Goal: Task Accomplishment & Management: Use online tool/utility

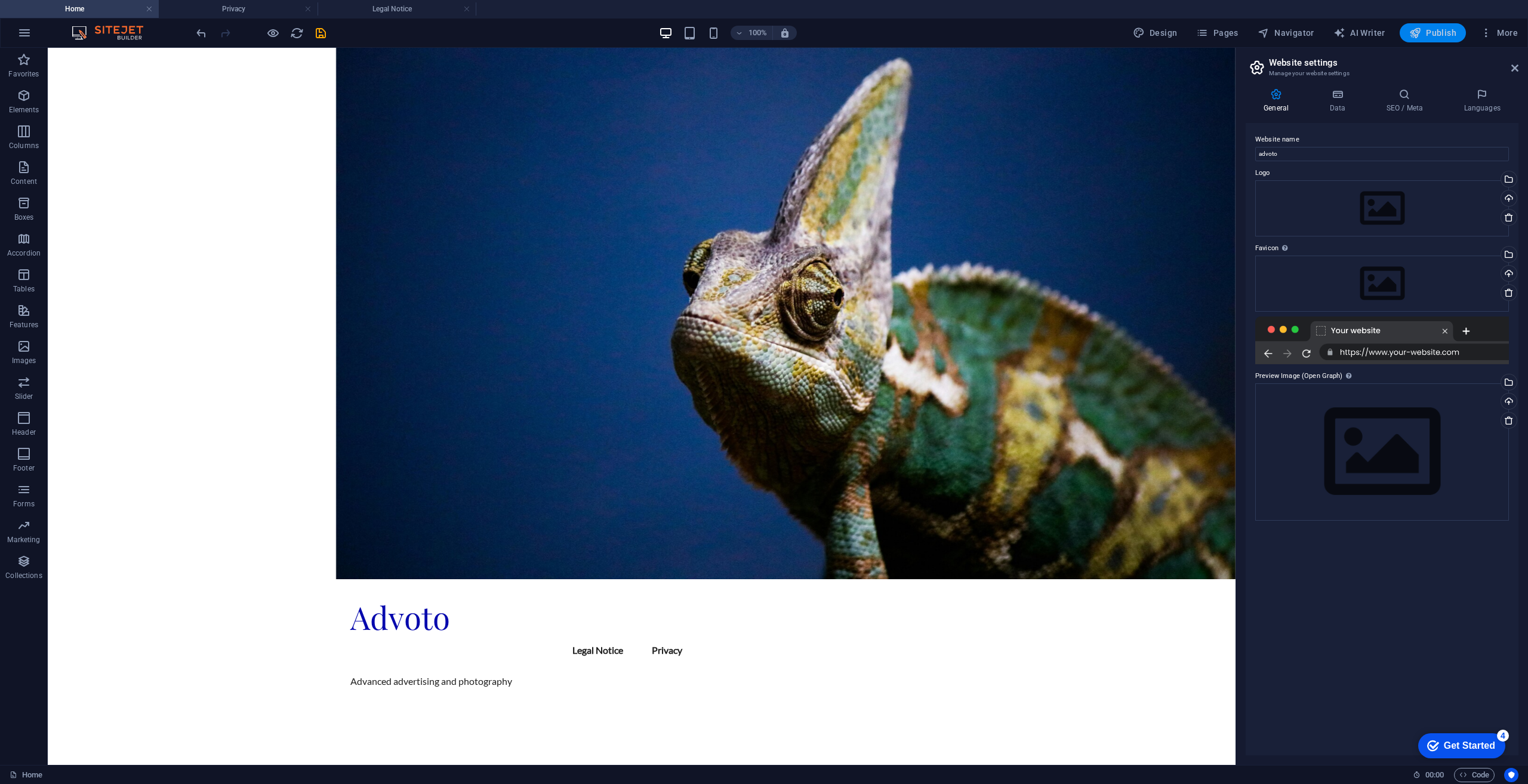
click at [1441, 29] on span "Publish" at bounding box center [1433, 32] width 47 height 12
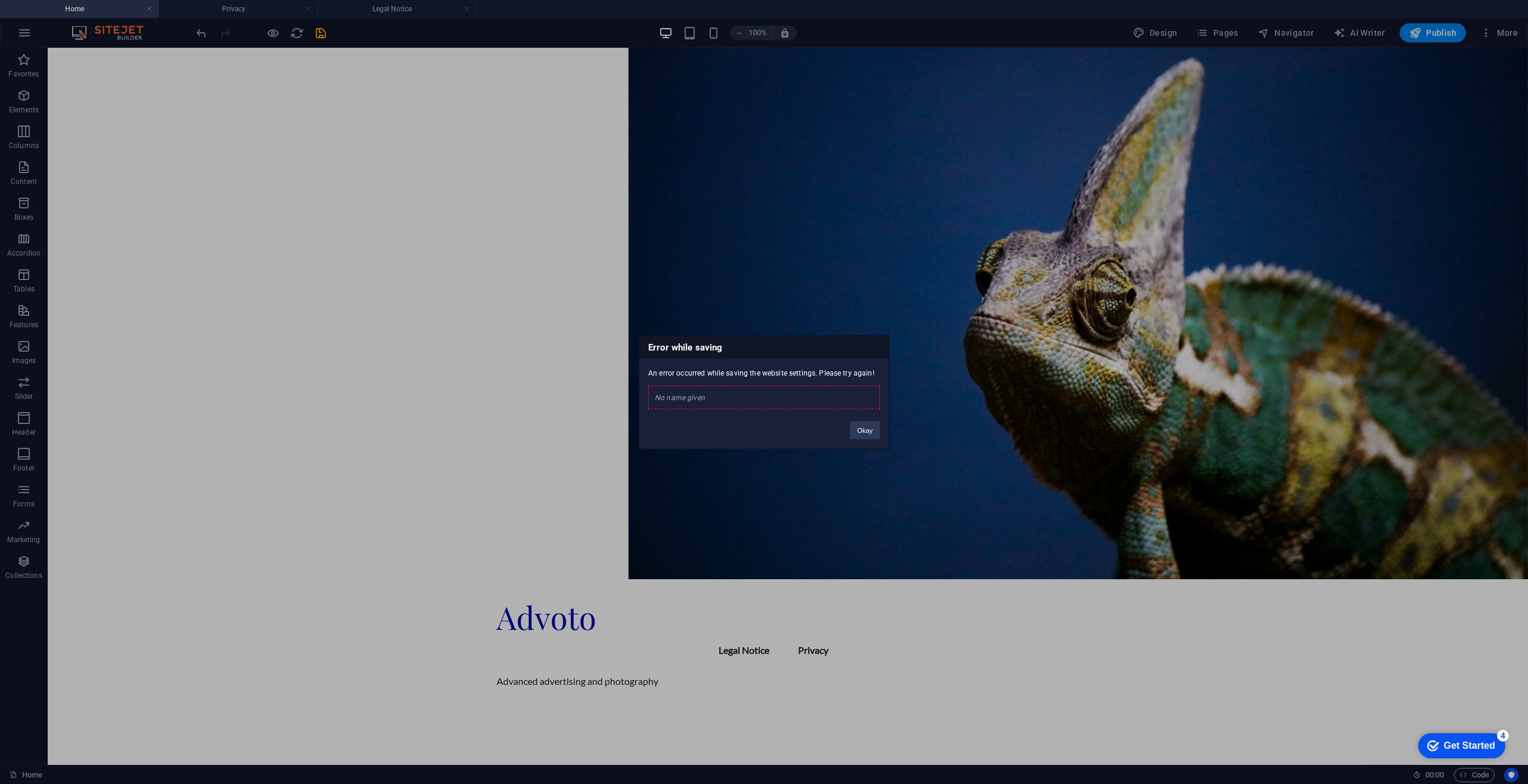
click at [669, 399] on div "No name given" at bounding box center [764, 397] width 232 height 24
click at [879, 429] on button "Okay" at bounding box center [865, 430] width 30 height 18
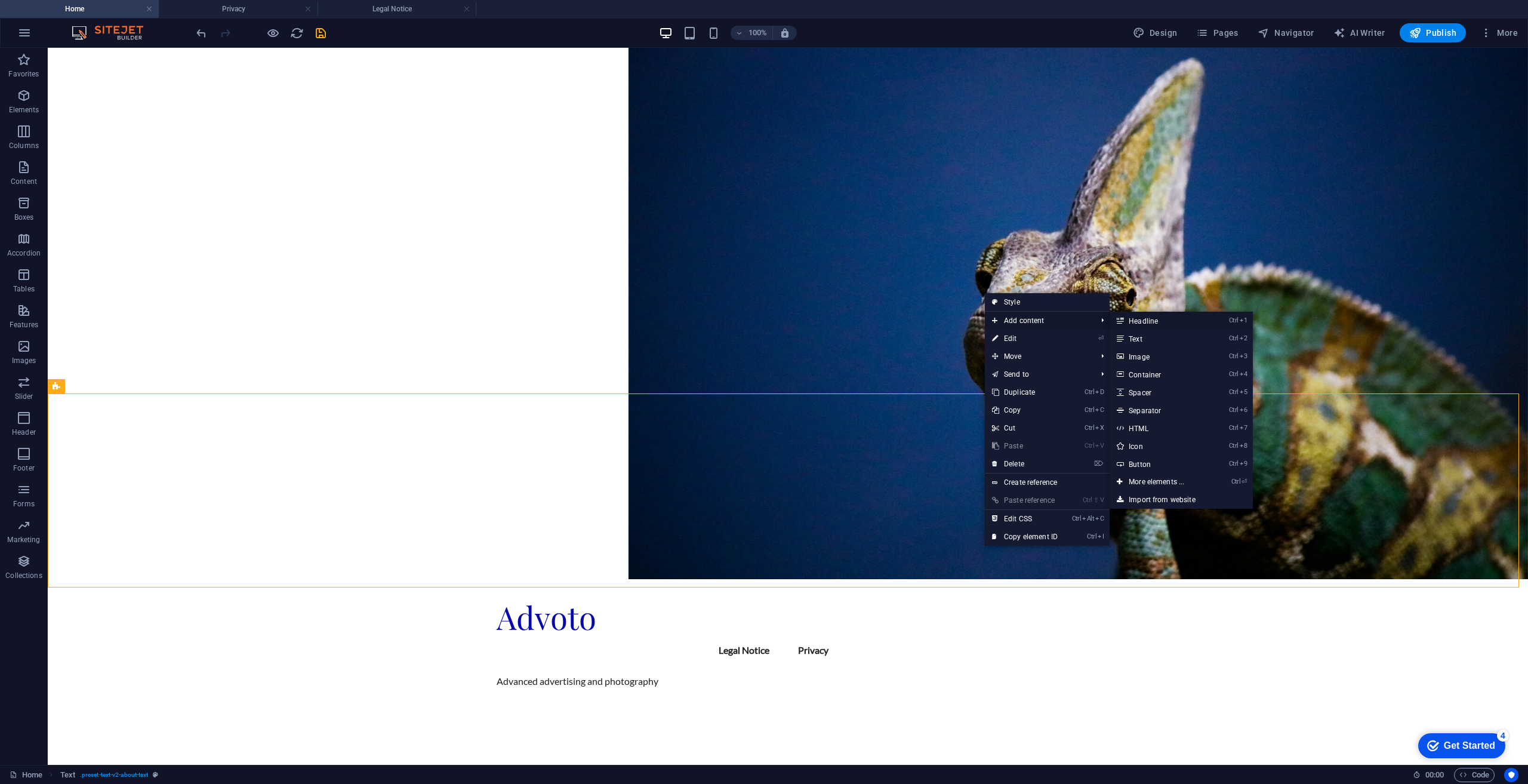
click at [1181, 319] on link "Ctrl 1 Headline" at bounding box center [1159, 320] width 99 height 18
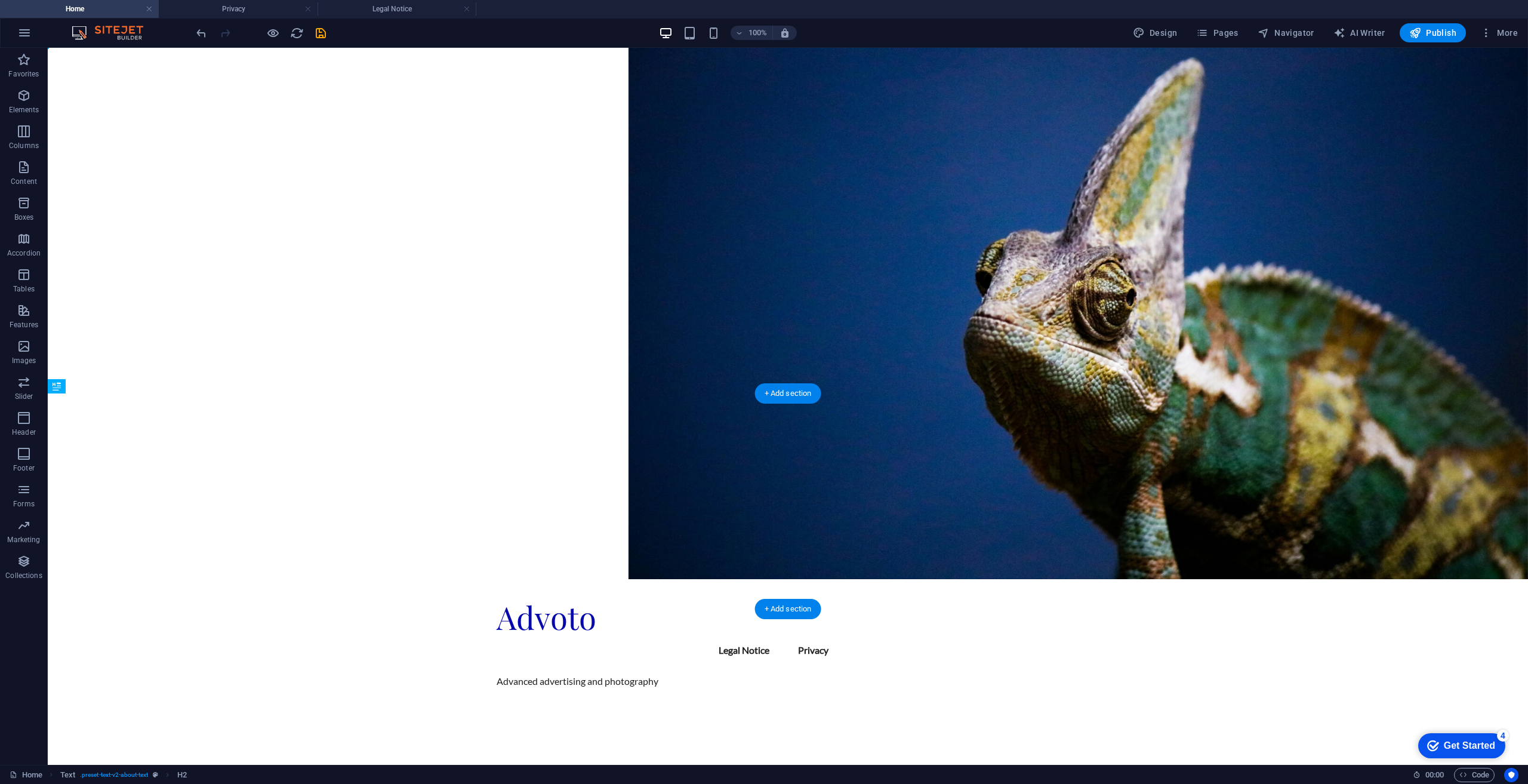
drag, startPoint x: 643, startPoint y: 450, endPoint x: 637, endPoint y: 539, distance: 89.2
drag, startPoint x: 672, startPoint y: 529, endPoint x: 674, endPoint y: 547, distance: 18.1
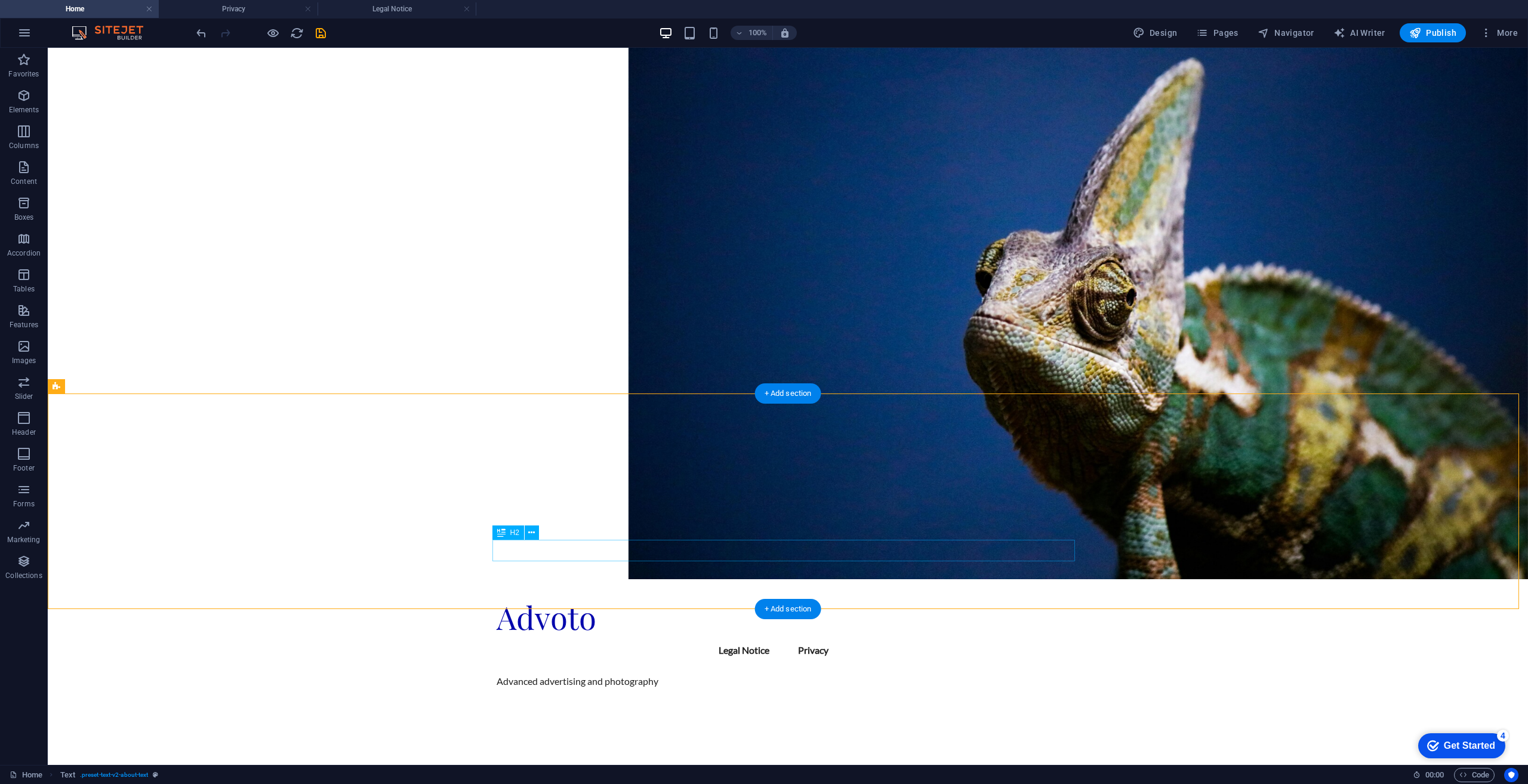
click at [501, 536] on icon at bounding box center [501, 532] width 8 height 14
click at [529, 535] on icon at bounding box center [532, 532] width 6 height 12
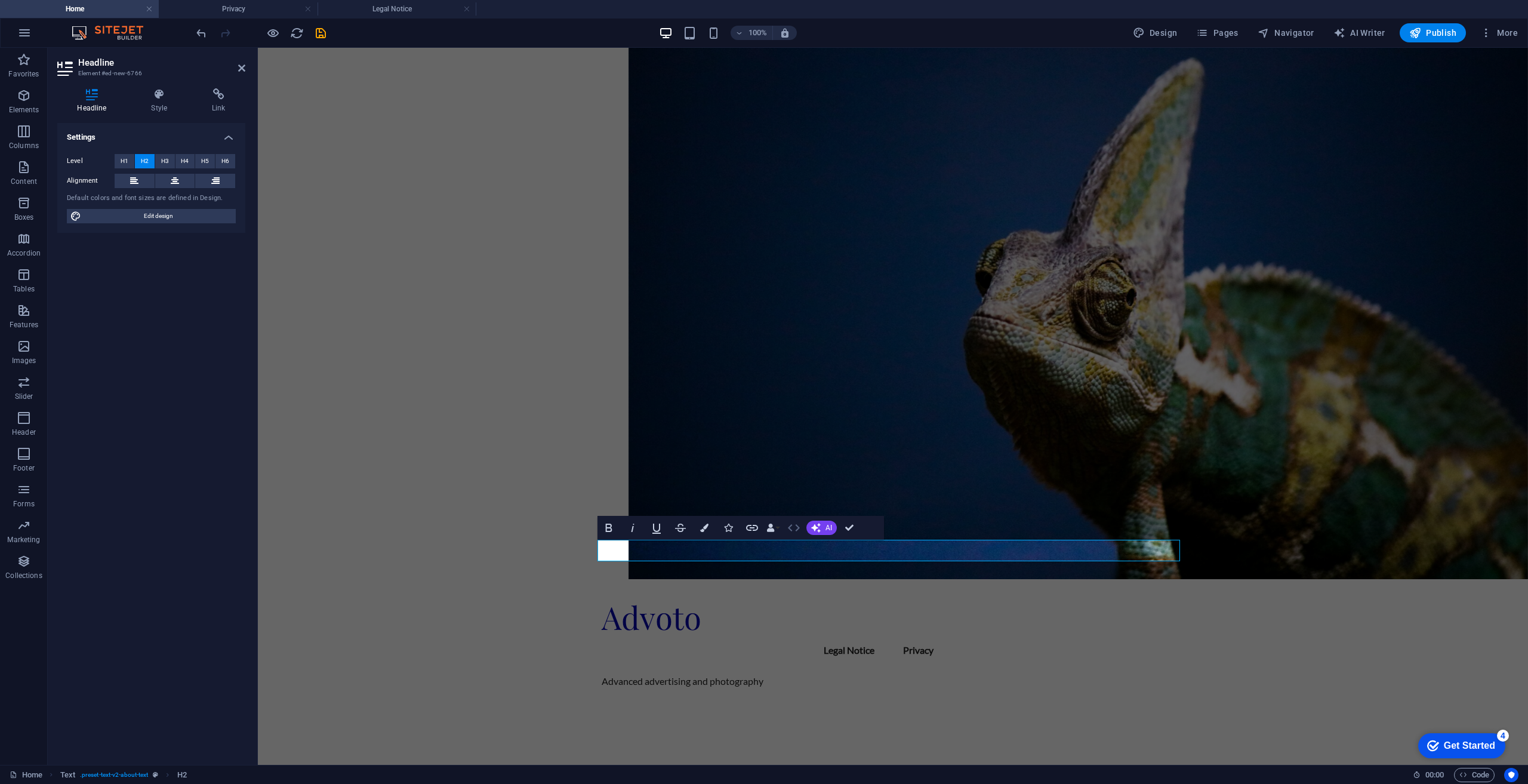
click at [798, 529] on icon "button" at bounding box center [794, 527] width 12 height 7
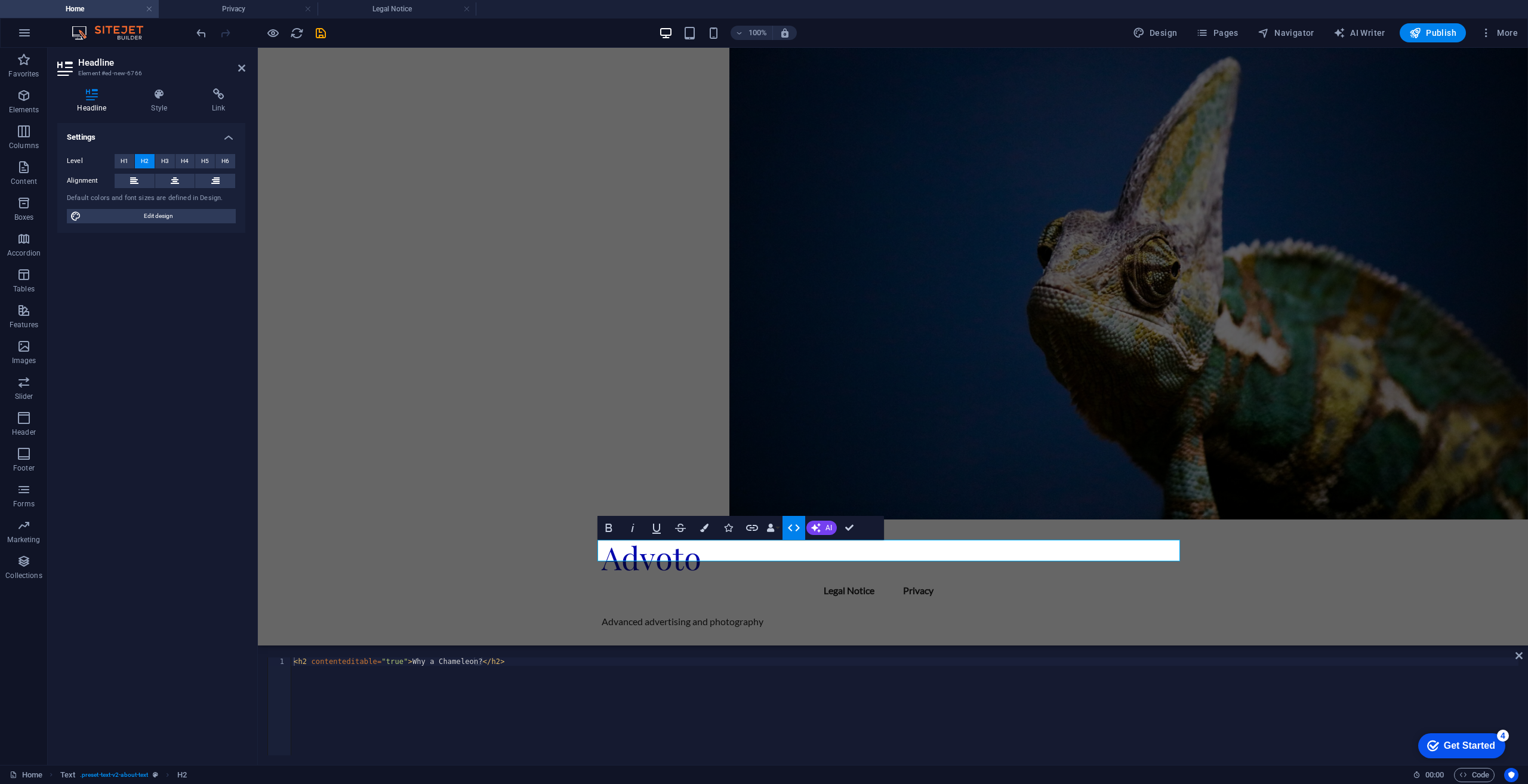
click at [798, 529] on icon "button" at bounding box center [794, 527] width 12 height 7
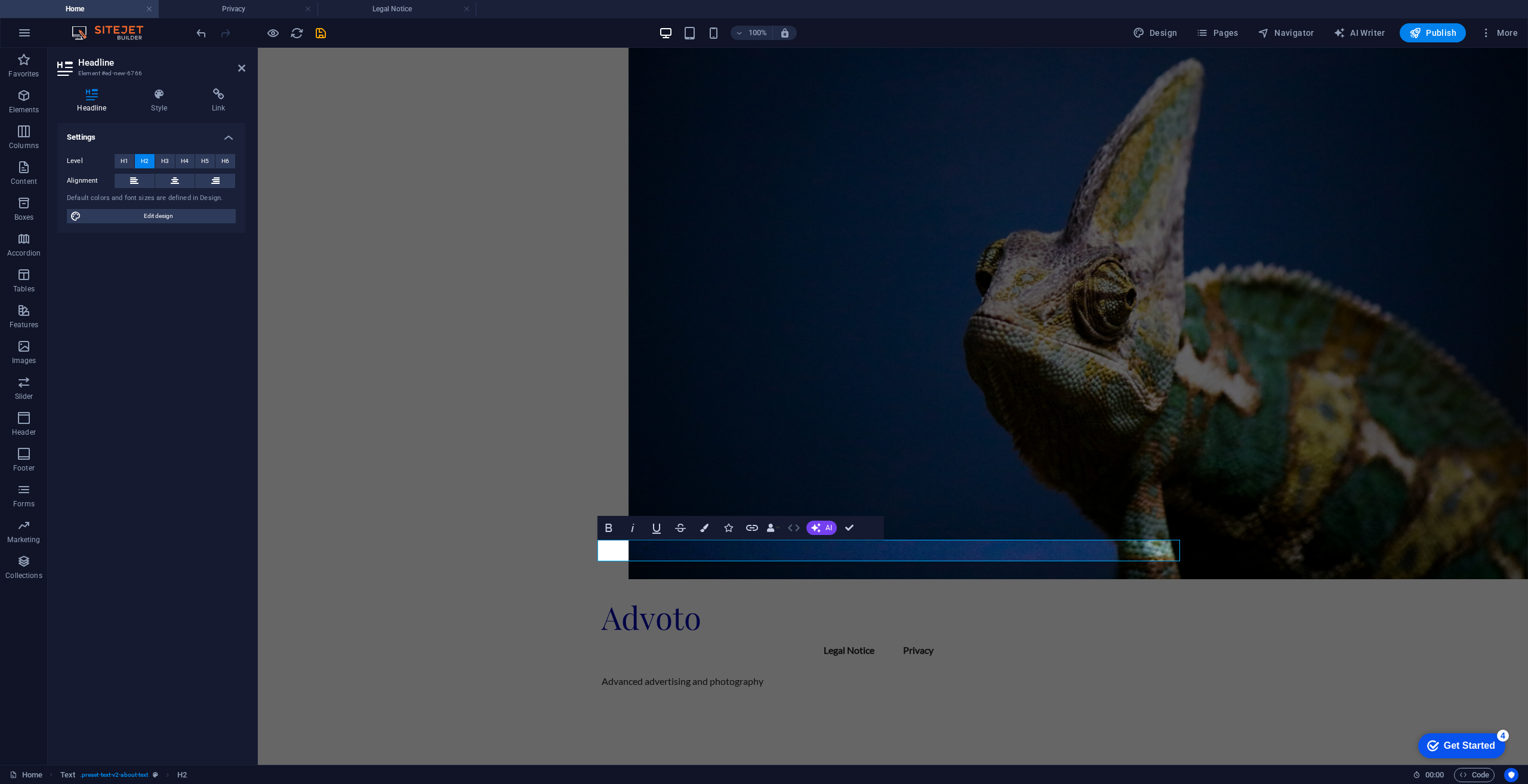
click at [798, 529] on icon "button" at bounding box center [794, 527] width 12 height 7
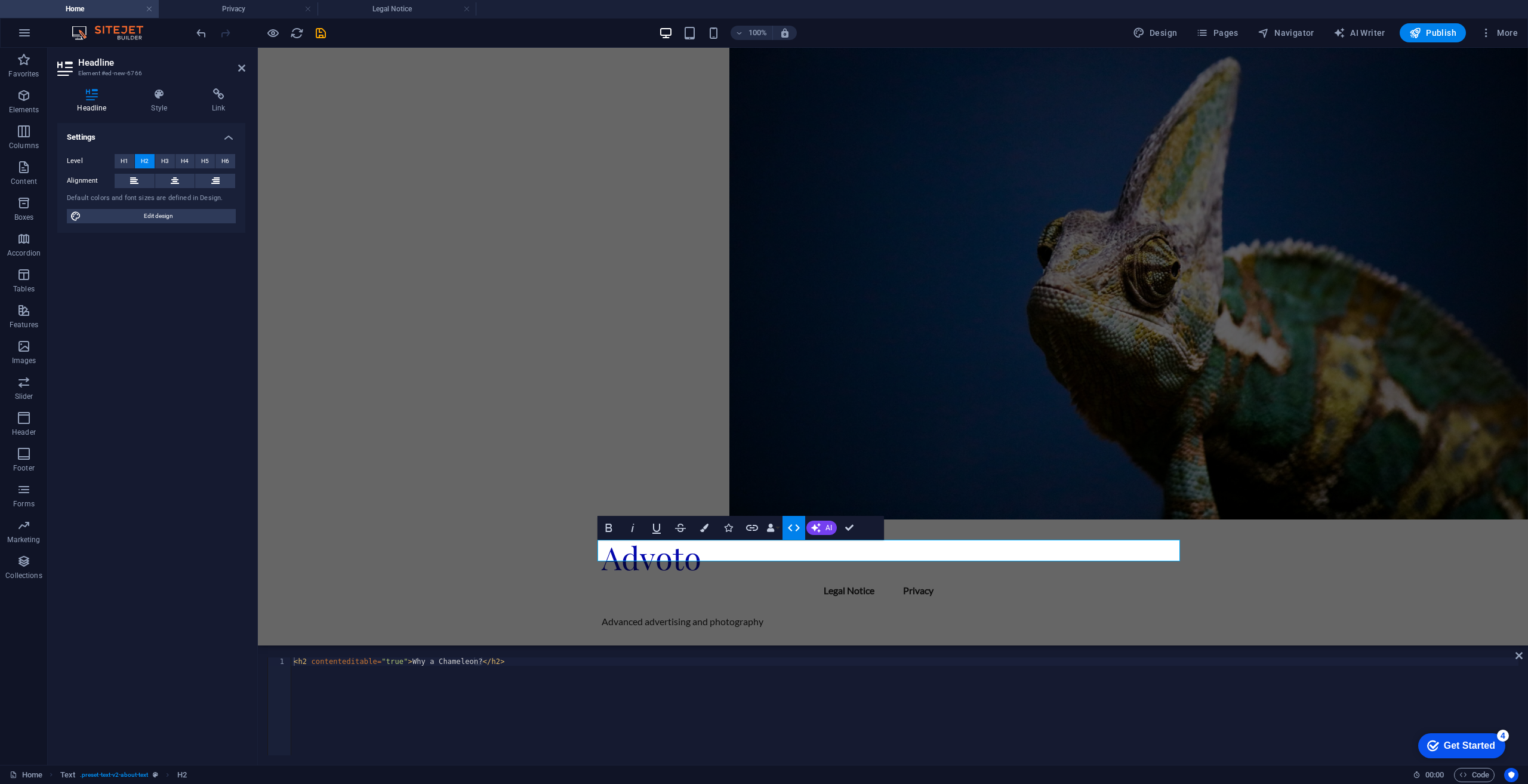
click at [798, 529] on icon "button" at bounding box center [794, 527] width 12 height 7
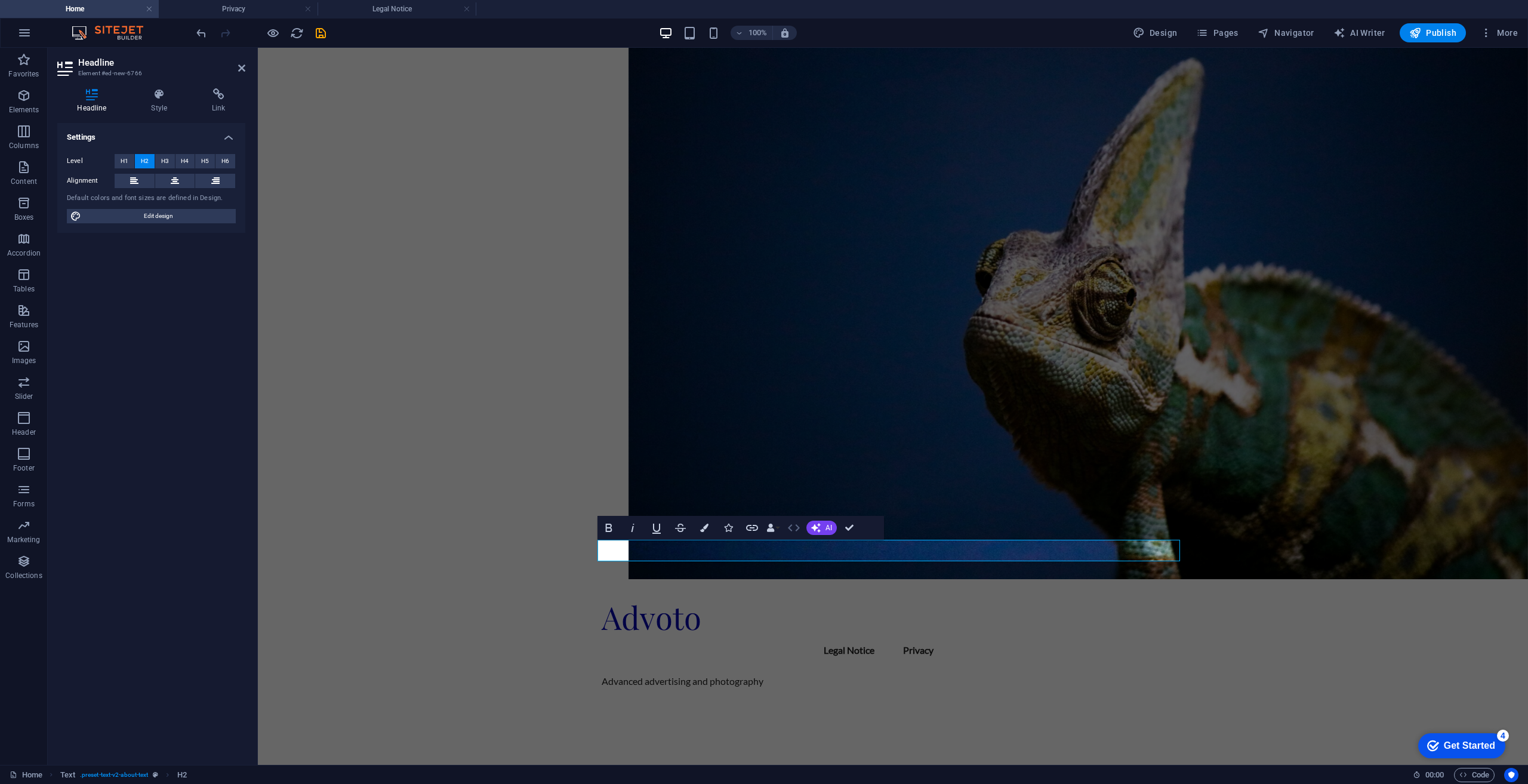
click at [798, 529] on icon "button" at bounding box center [794, 527] width 12 height 7
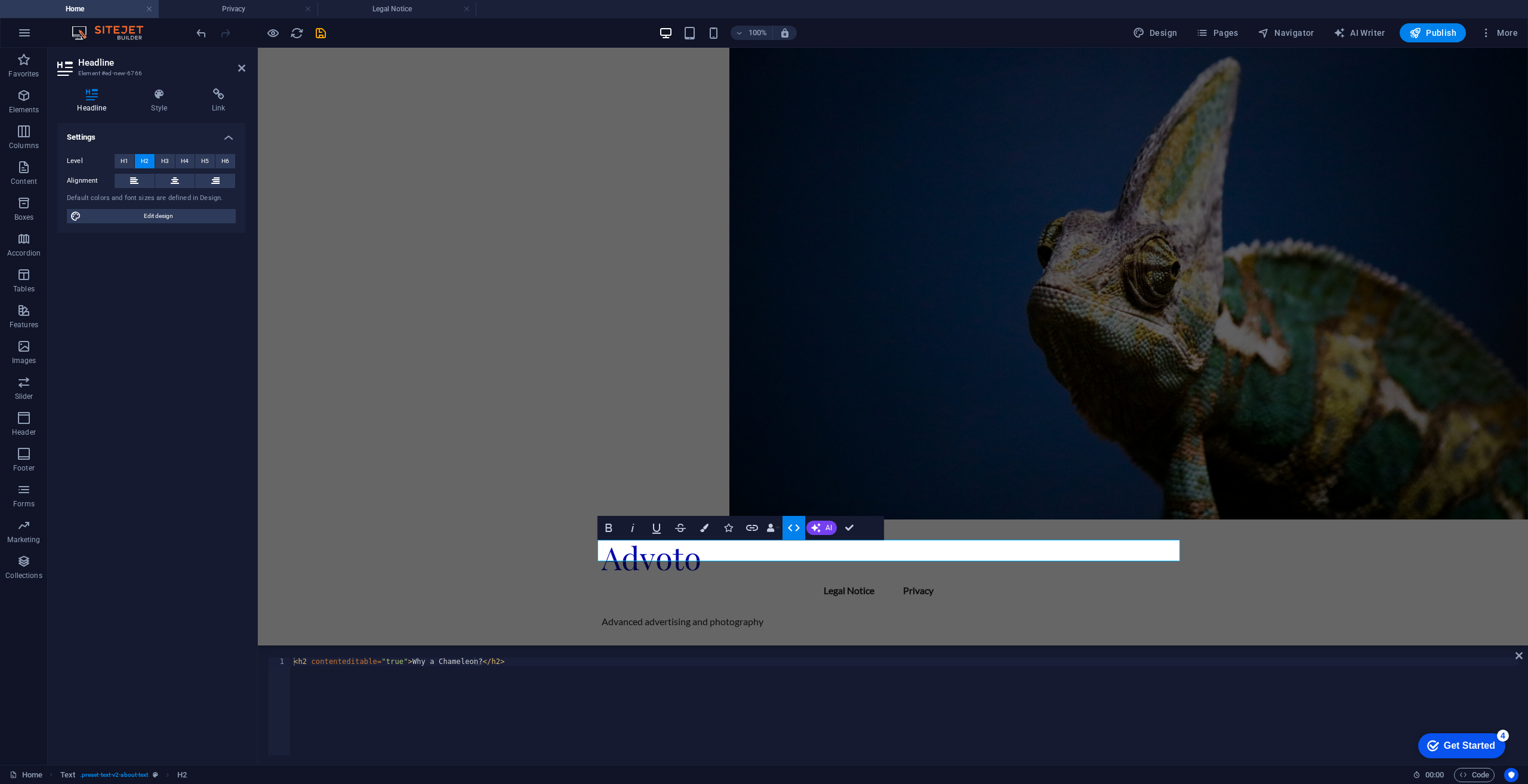
click at [798, 529] on icon "button" at bounding box center [794, 527] width 12 height 7
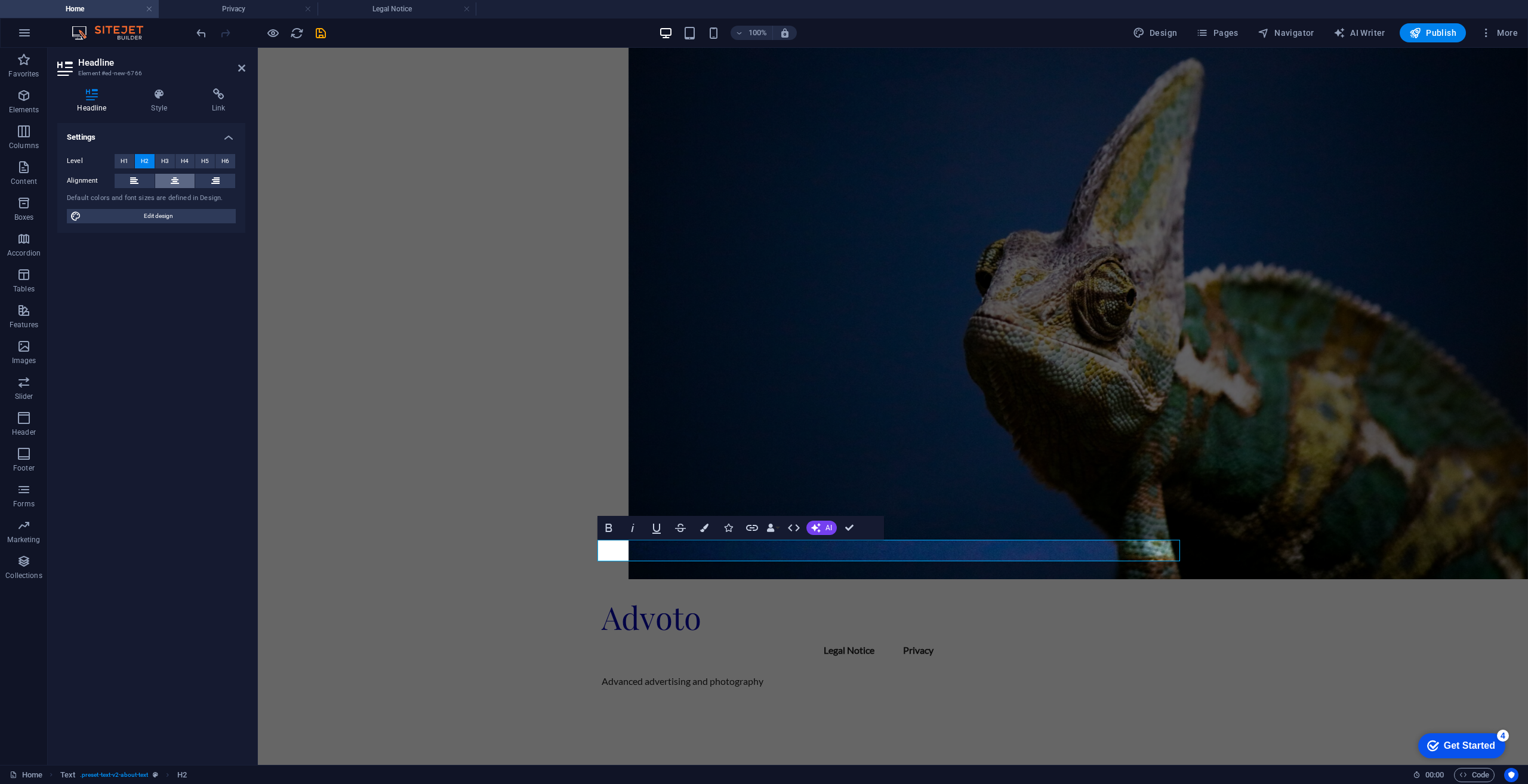
click at [184, 180] on button at bounding box center [175, 181] width 40 height 14
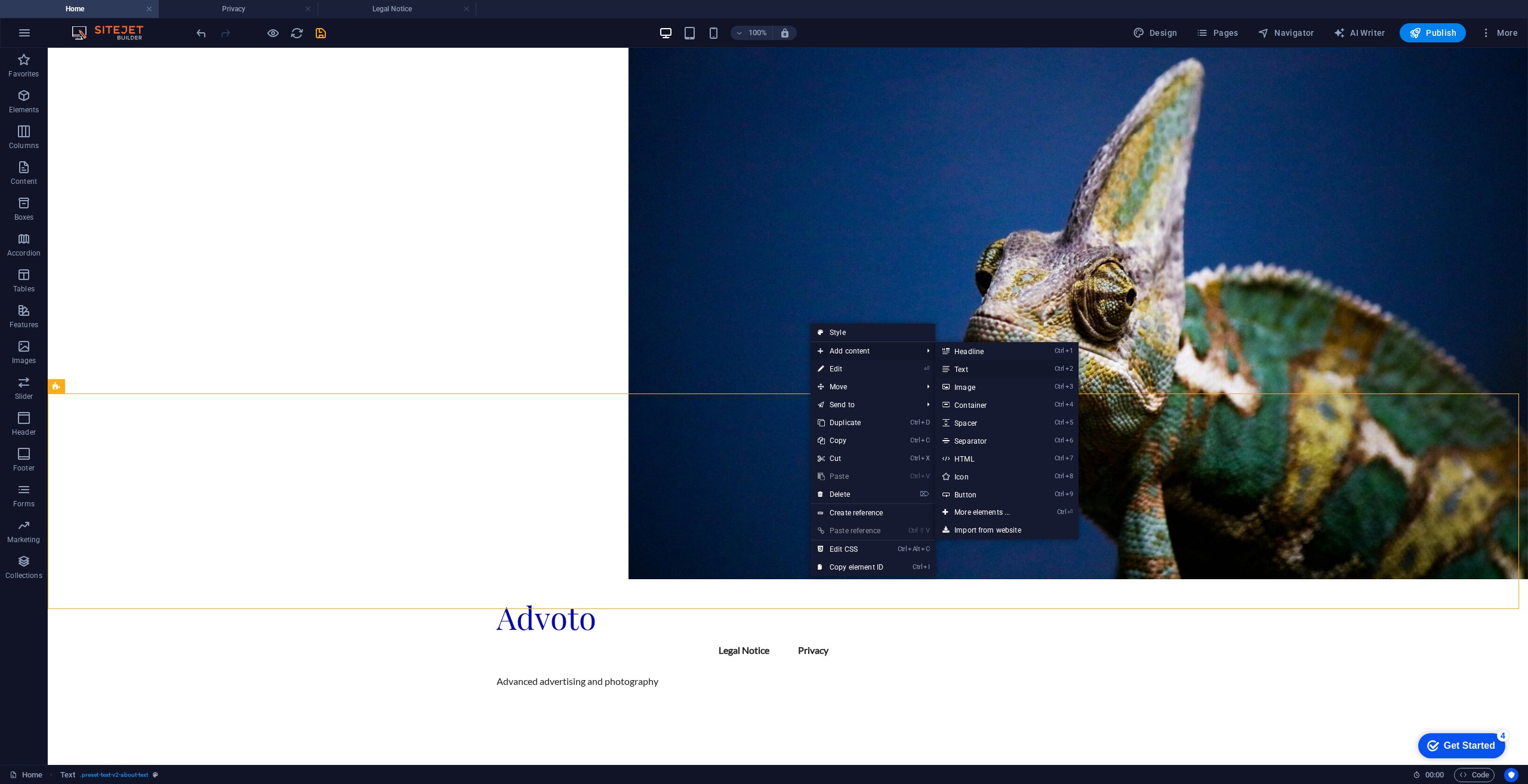
click at [977, 372] on link "Ctrl 2 Text" at bounding box center [985, 369] width 99 height 18
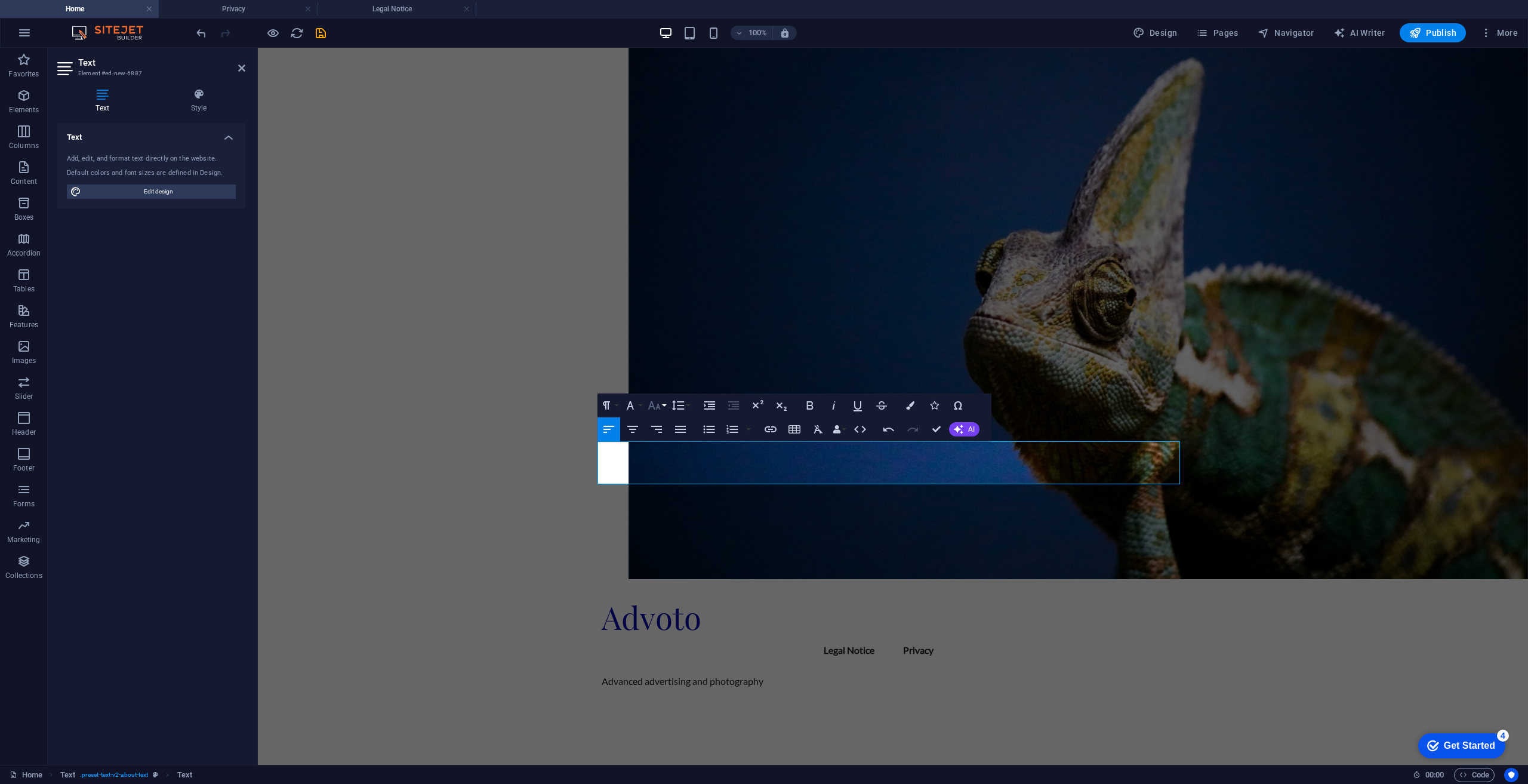
click at [656, 407] on icon "button" at bounding box center [654, 405] width 12 height 8
click at [678, 534] on link "18" at bounding box center [667, 536] width 43 height 18
click at [656, 430] on icon "button" at bounding box center [656, 429] width 11 height 7
click at [680, 433] on icon "button" at bounding box center [680, 429] width 11 height 7
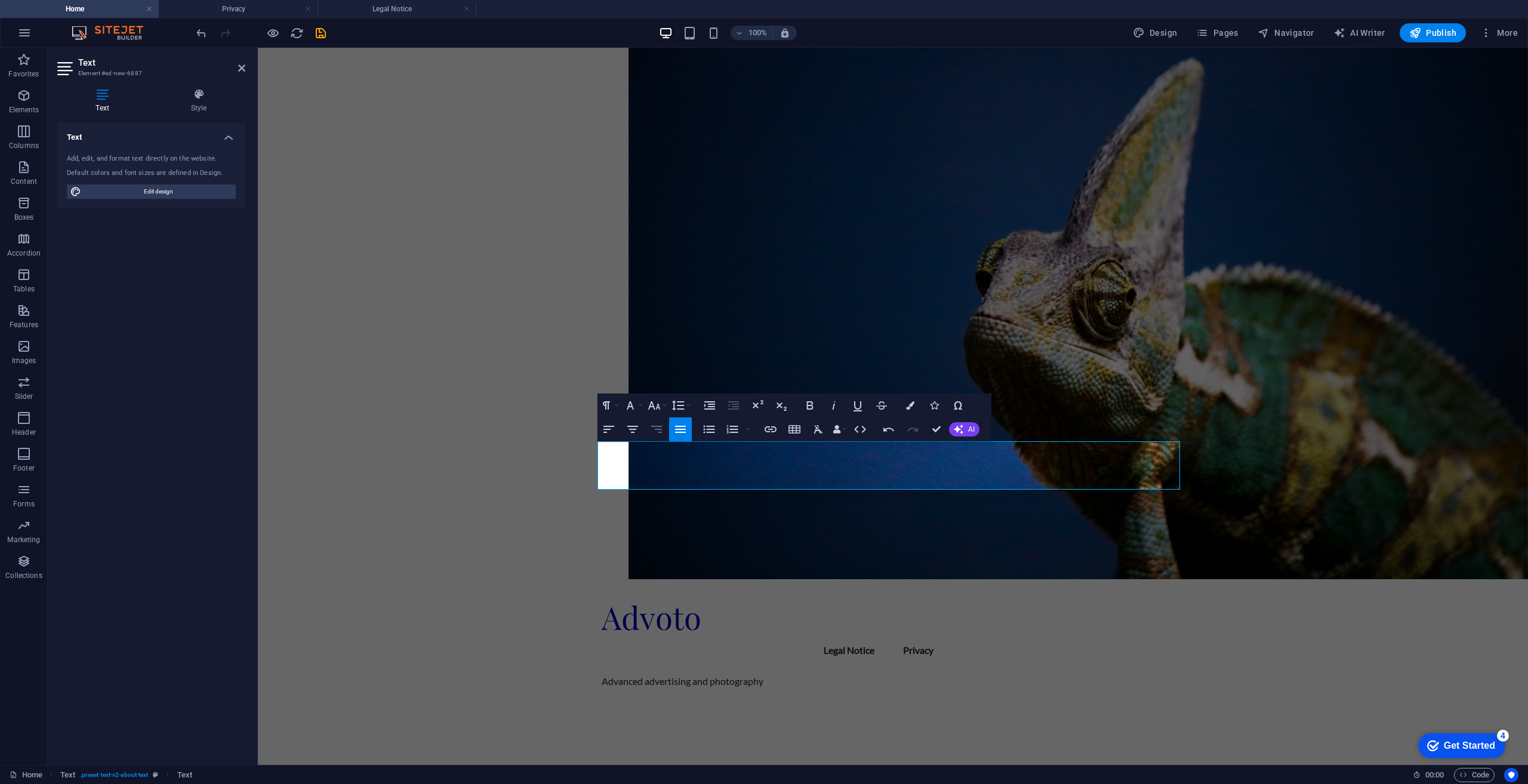
click at [645, 431] on button "Align Right" at bounding box center [656, 429] width 23 height 24
click at [638, 430] on icon "button" at bounding box center [633, 429] width 14 height 14
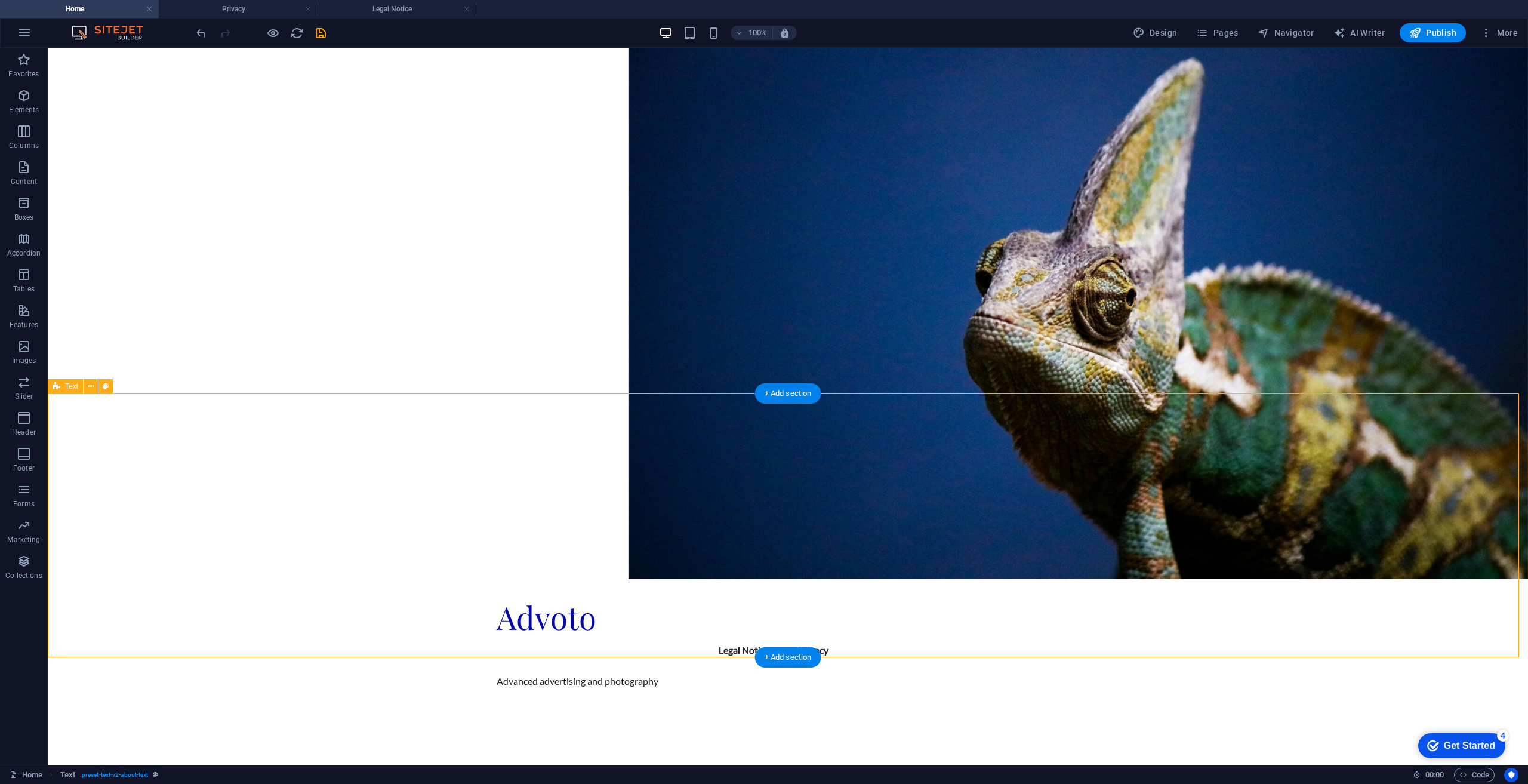
drag, startPoint x: 798, startPoint y: 464, endPoint x: 801, endPoint y: 604, distance: 140.0
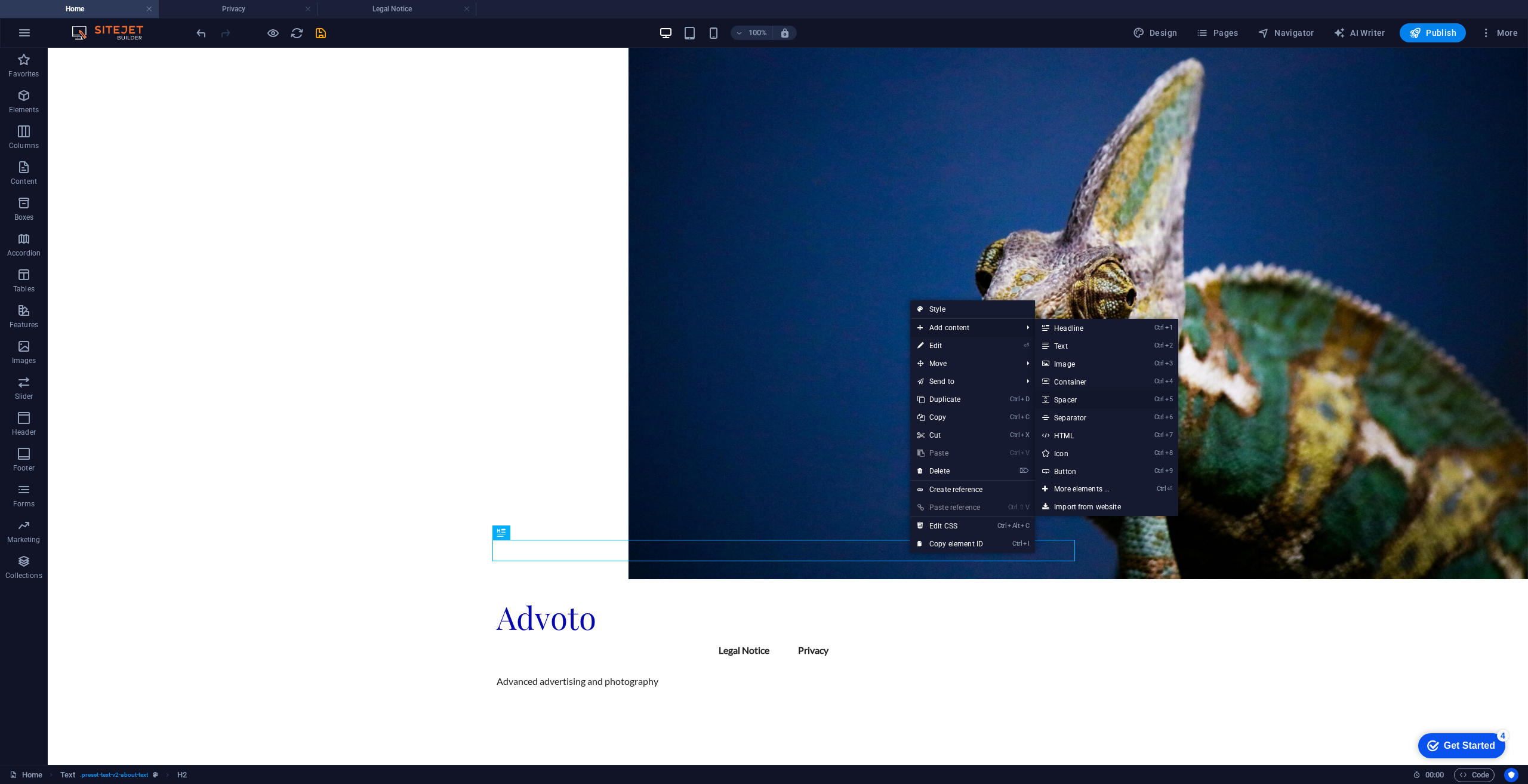
click at [1094, 394] on link "Ctrl 5 Spacer" at bounding box center [1084, 399] width 99 height 18
select select "px"
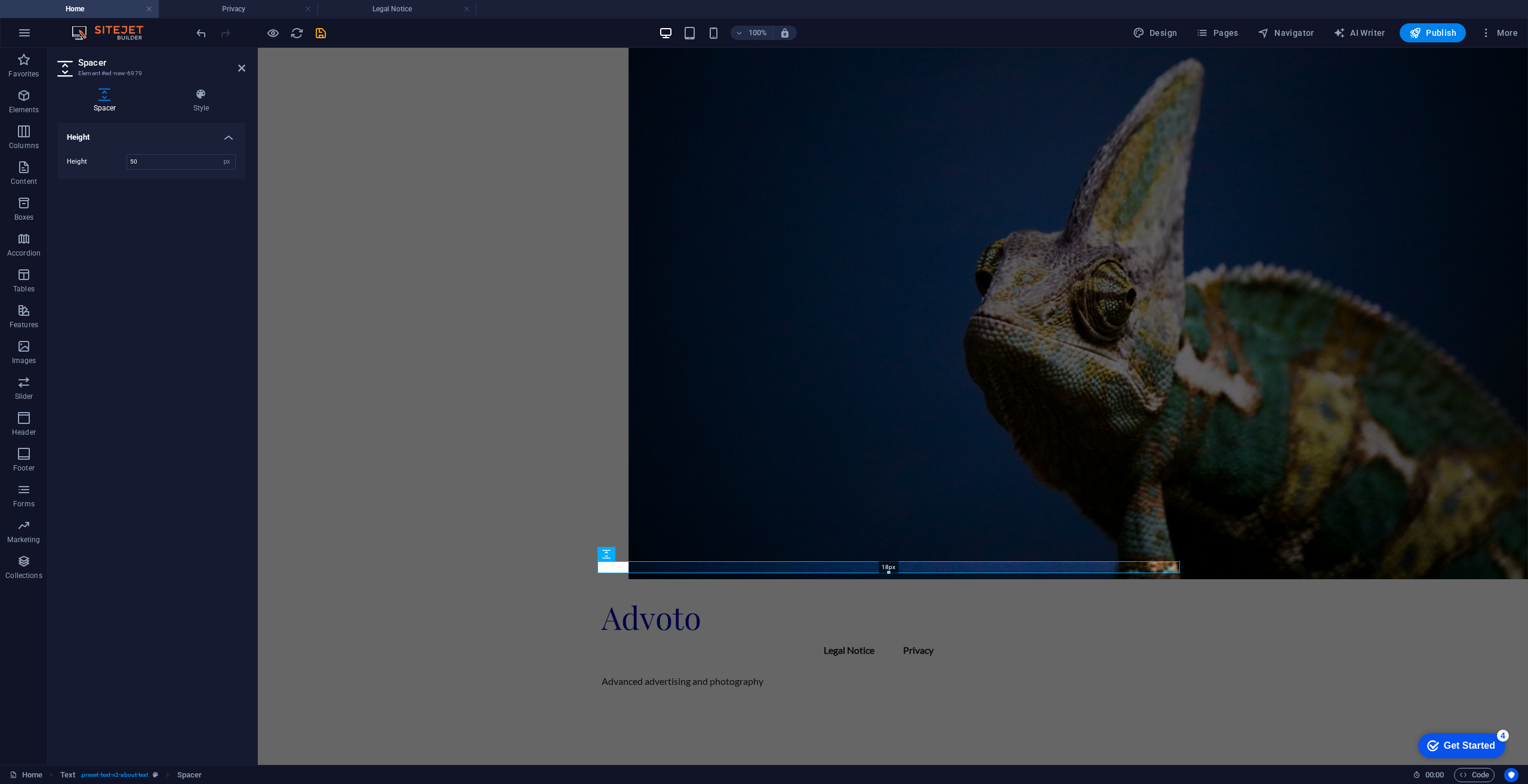
drag, startPoint x: 887, startPoint y: 589, endPoint x: 893, endPoint y: 568, distance: 21.8
click at [893, 568] on div "18px" at bounding box center [889, 567] width 582 height 12
type input "18"
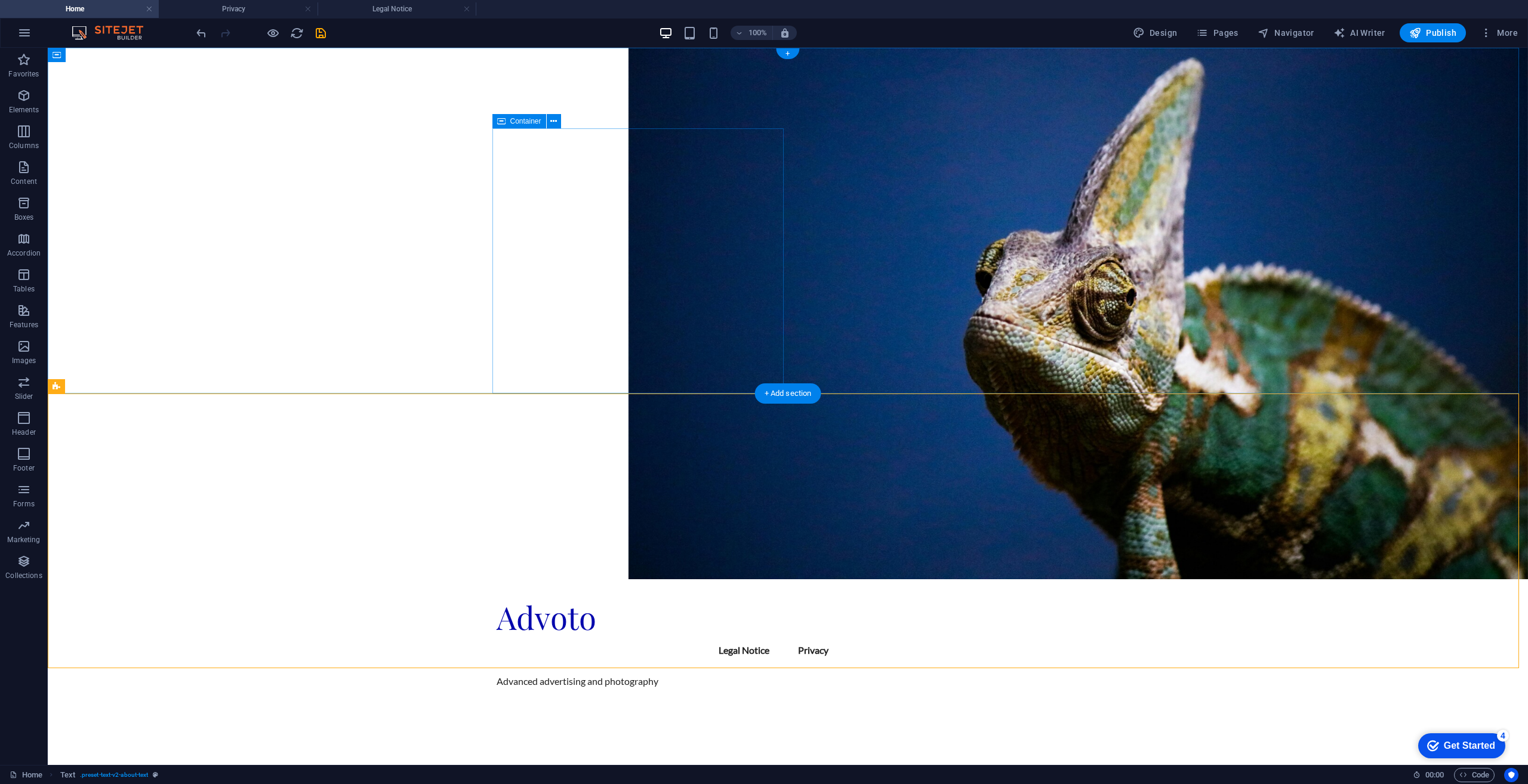
click at [613, 674] on div "Advanced advertising and photography" at bounding box center [788, 681] width 582 height 14
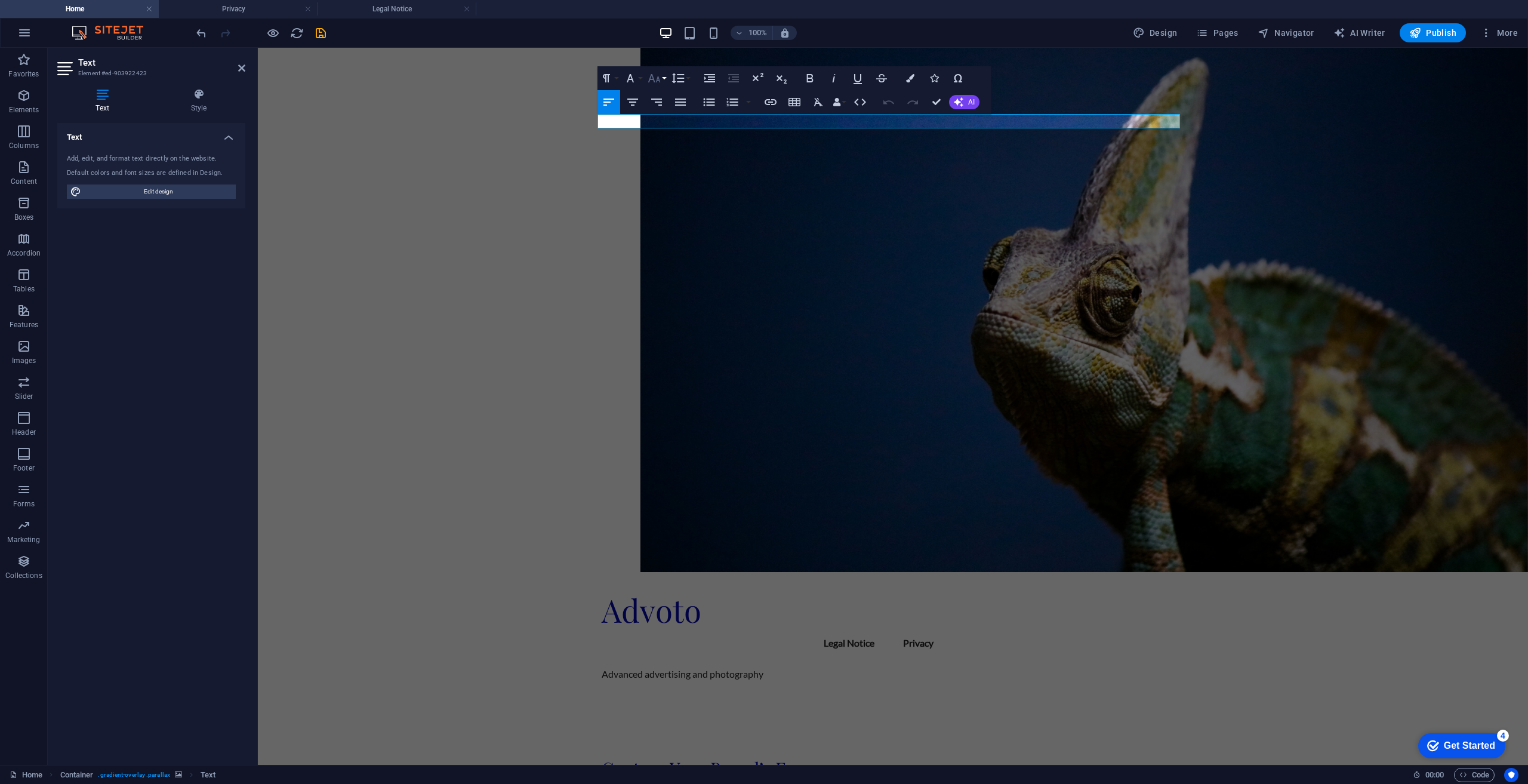
click at [658, 79] on icon "button" at bounding box center [654, 78] width 12 height 8
click at [669, 223] on link "24" at bounding box center [667, 227] width 43 height 18
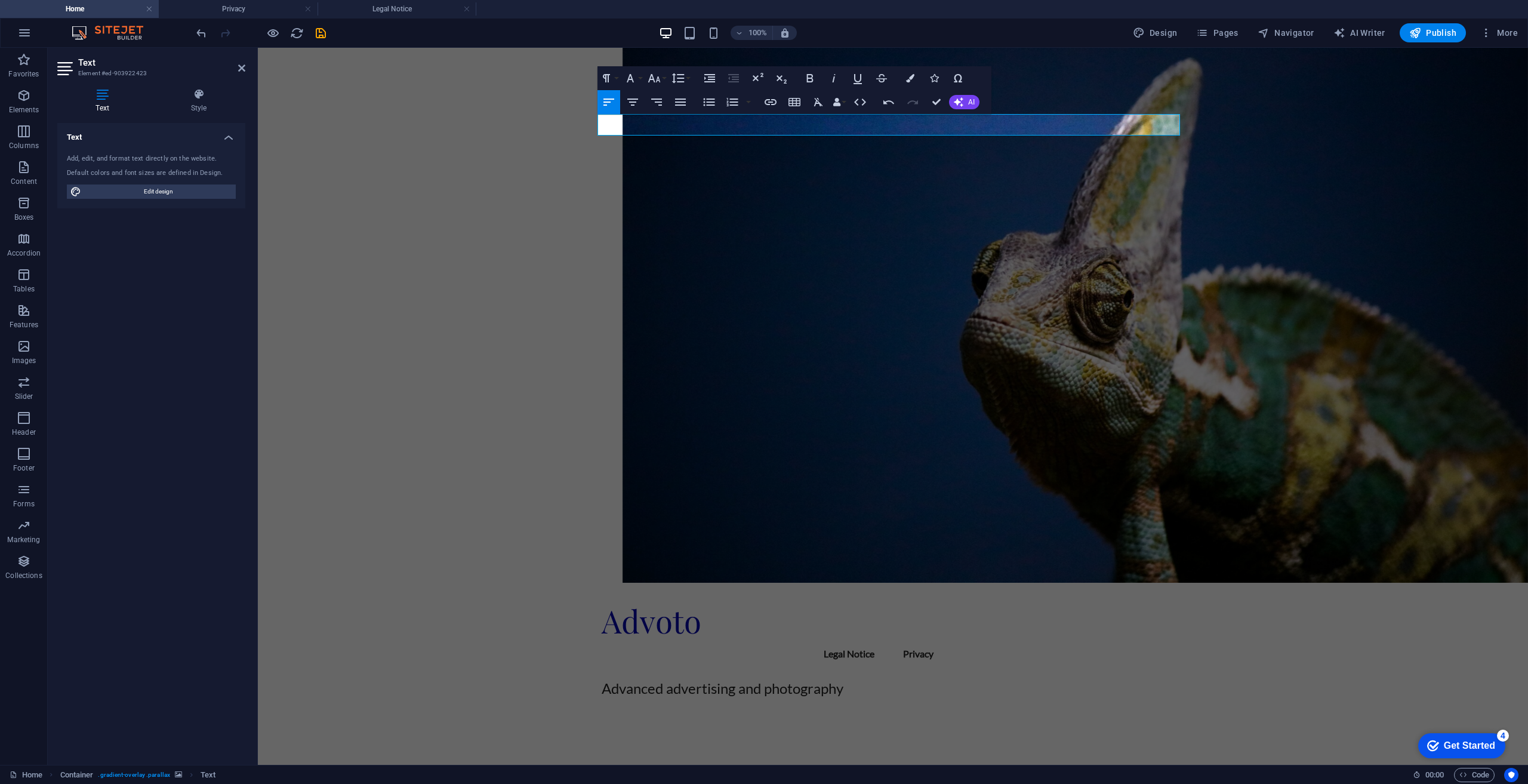
click at [898, 340] on figure at bounding box center [893, 315] width 1271 height 535
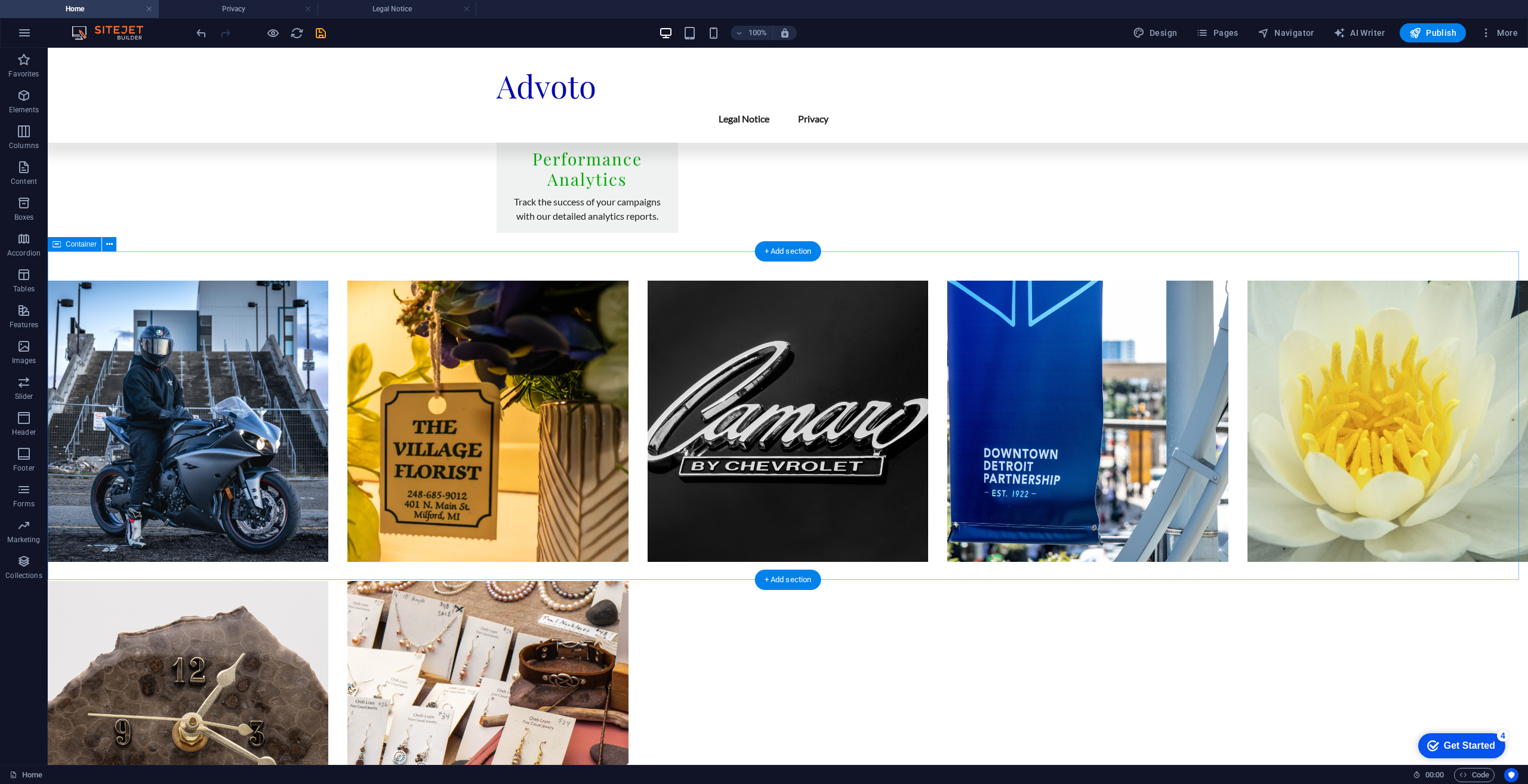
scroll to position [1965, 0]
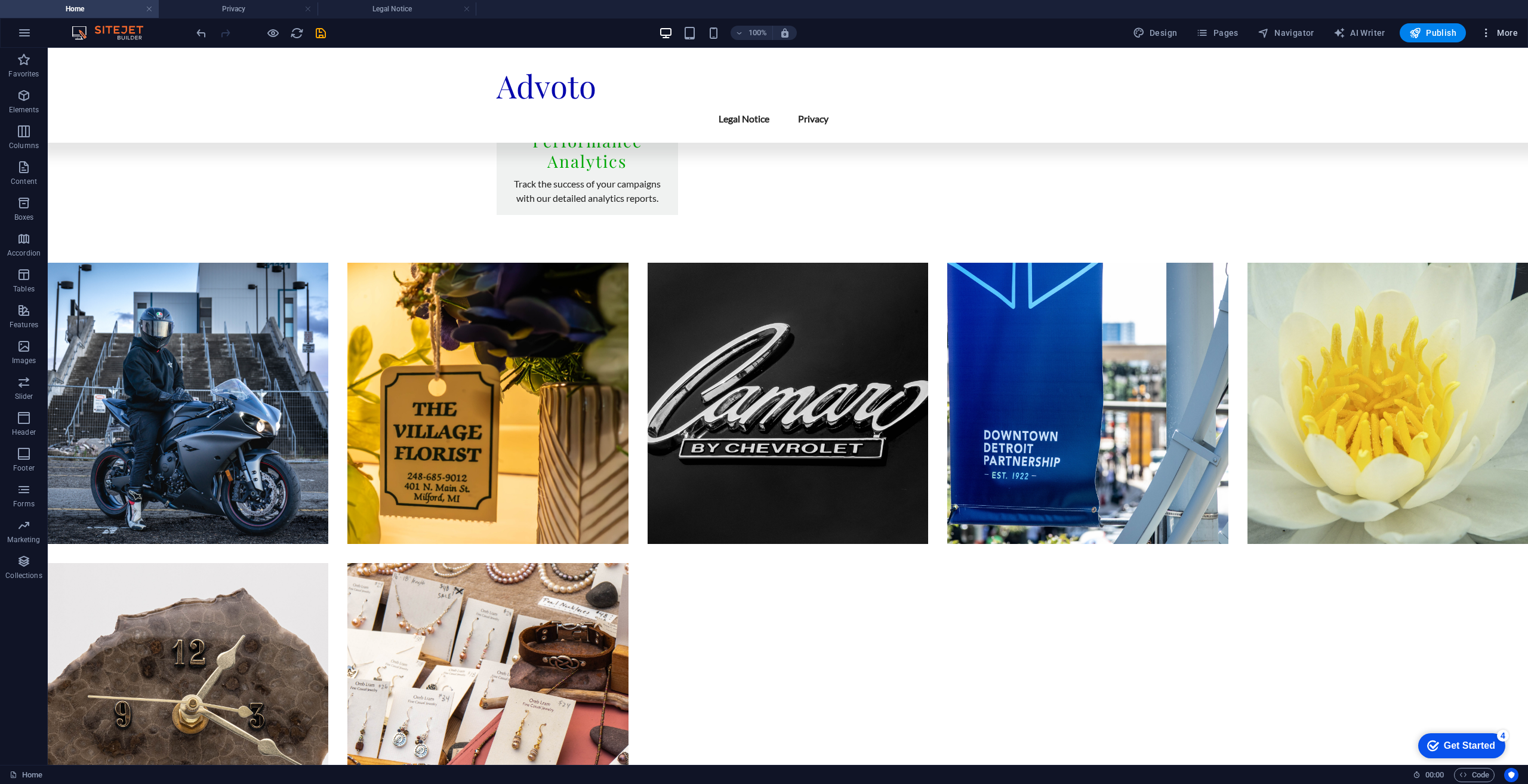
click at [1488, 32] on icon "button" at bounding box center [1486, 32] width 12 height 12
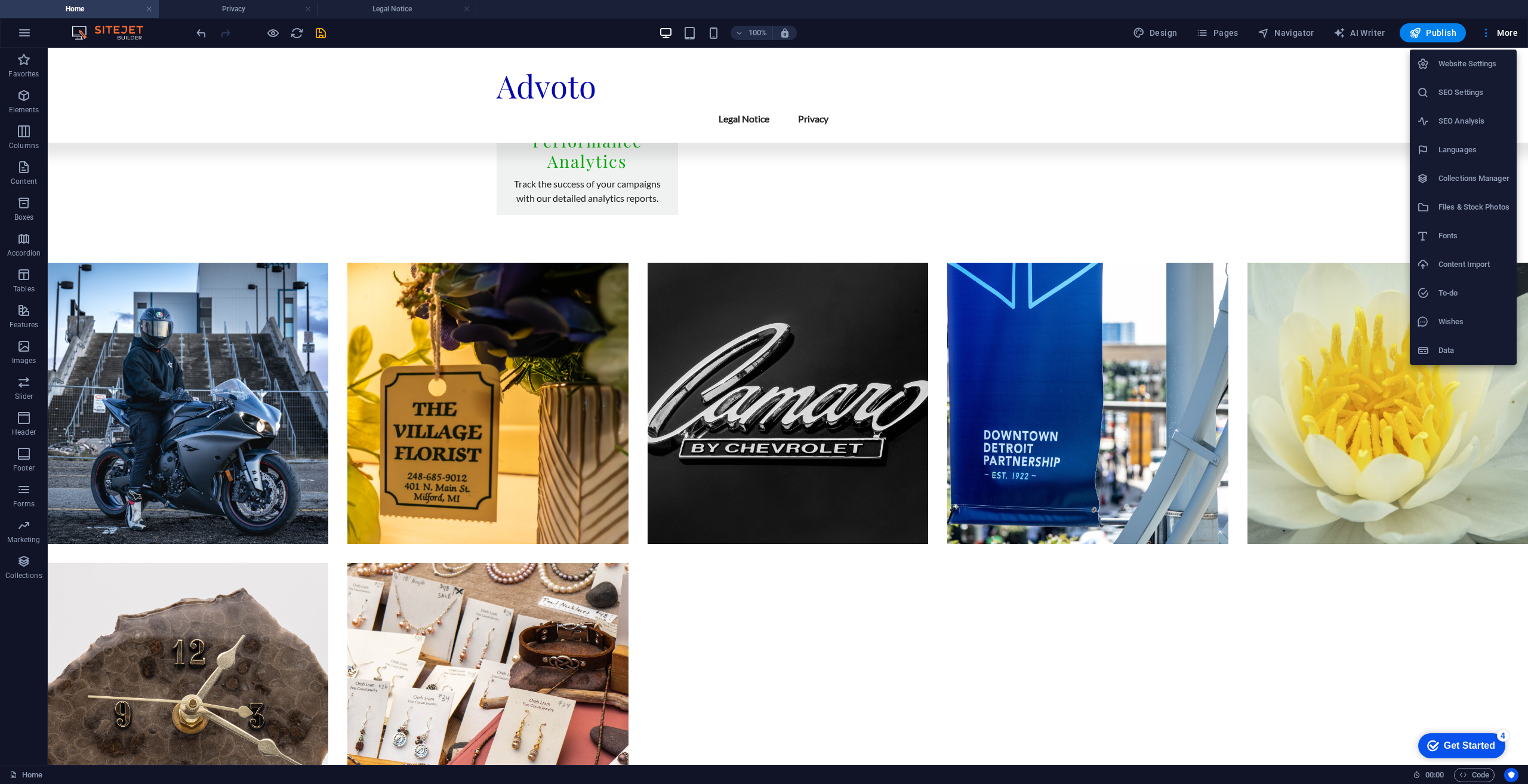
click at [1255, 337] on div at bounding box center [764, 392] width 1528 height 784
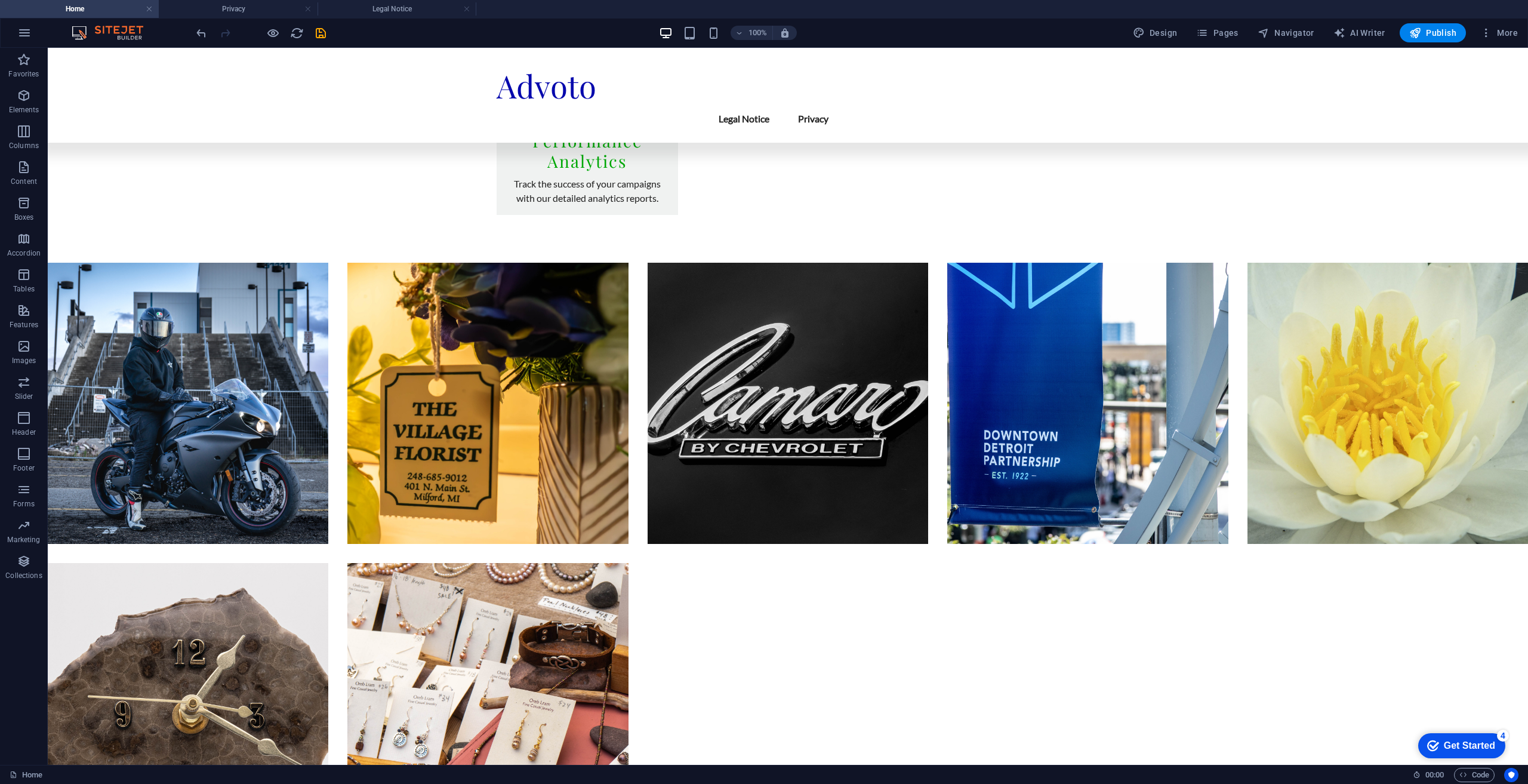
click at [1444, 742] on div "Get Started" at bounding box center [1470, 745] width 51 height 11
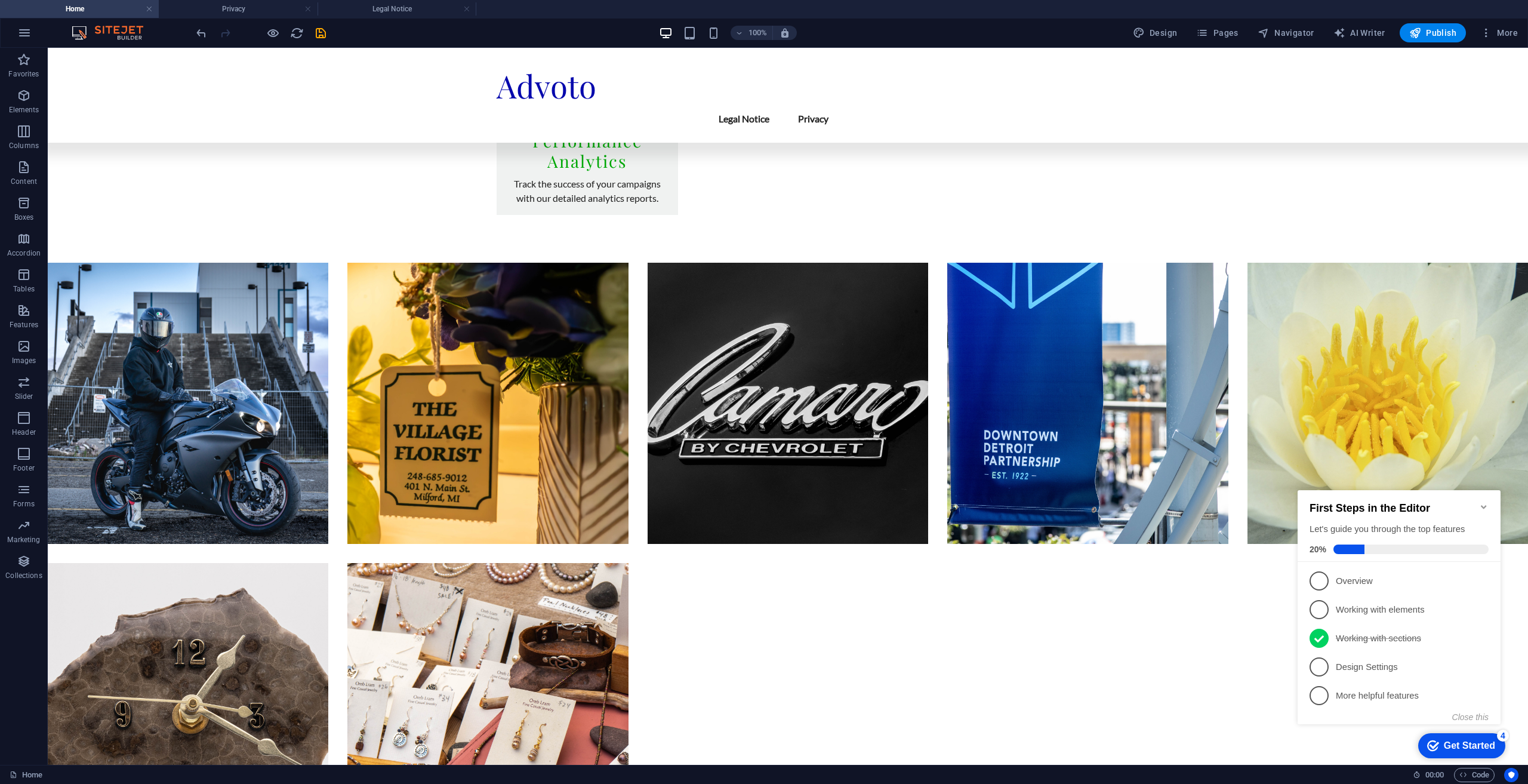
click at [1485, 502] on icon "Minimize checklist" at bounding box center [1484, 506] width 10 height 10
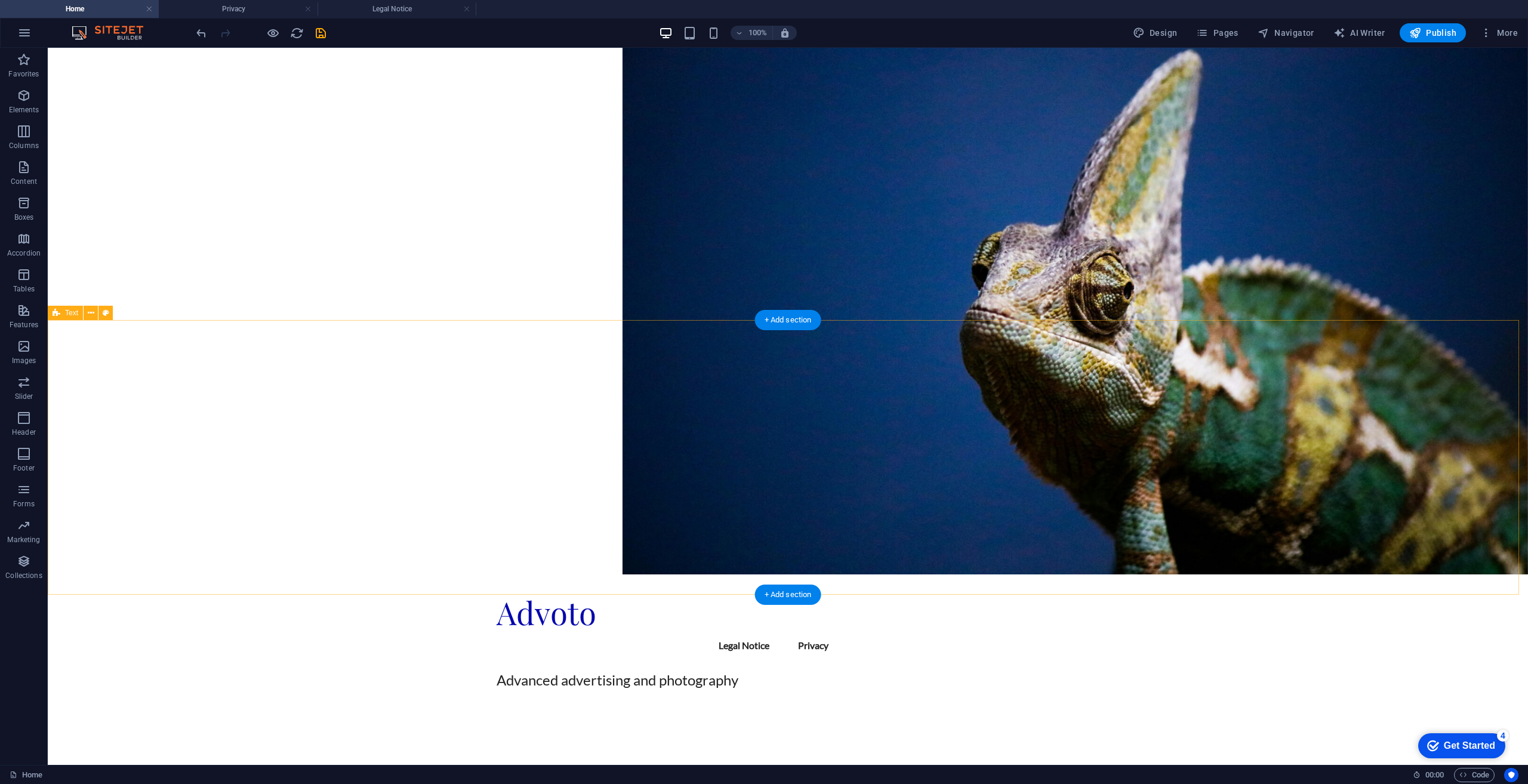
scroll to position [0, 0]
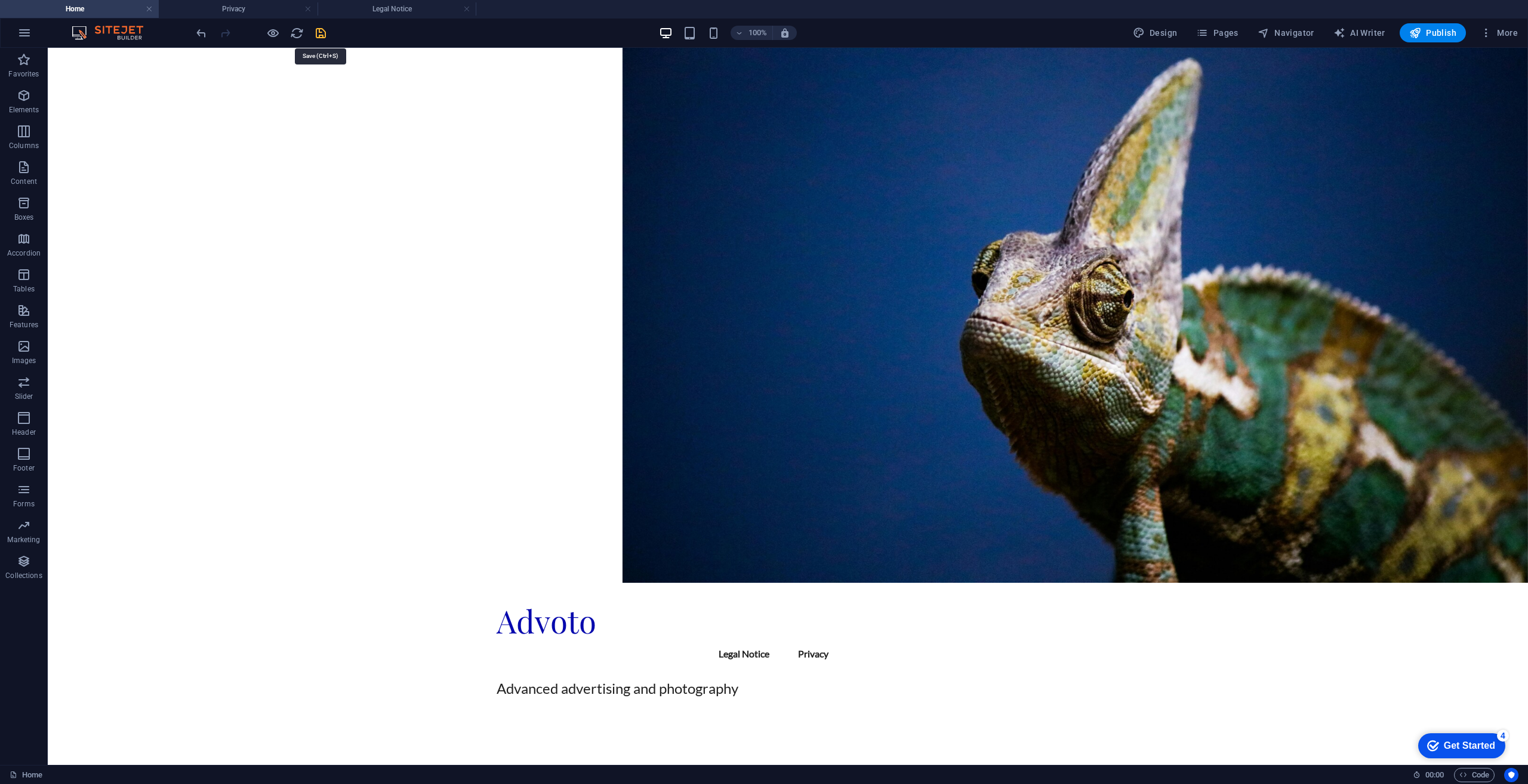
click at [323, 39] on icon "save" at bounding box center [320, 32] width 14 height 14
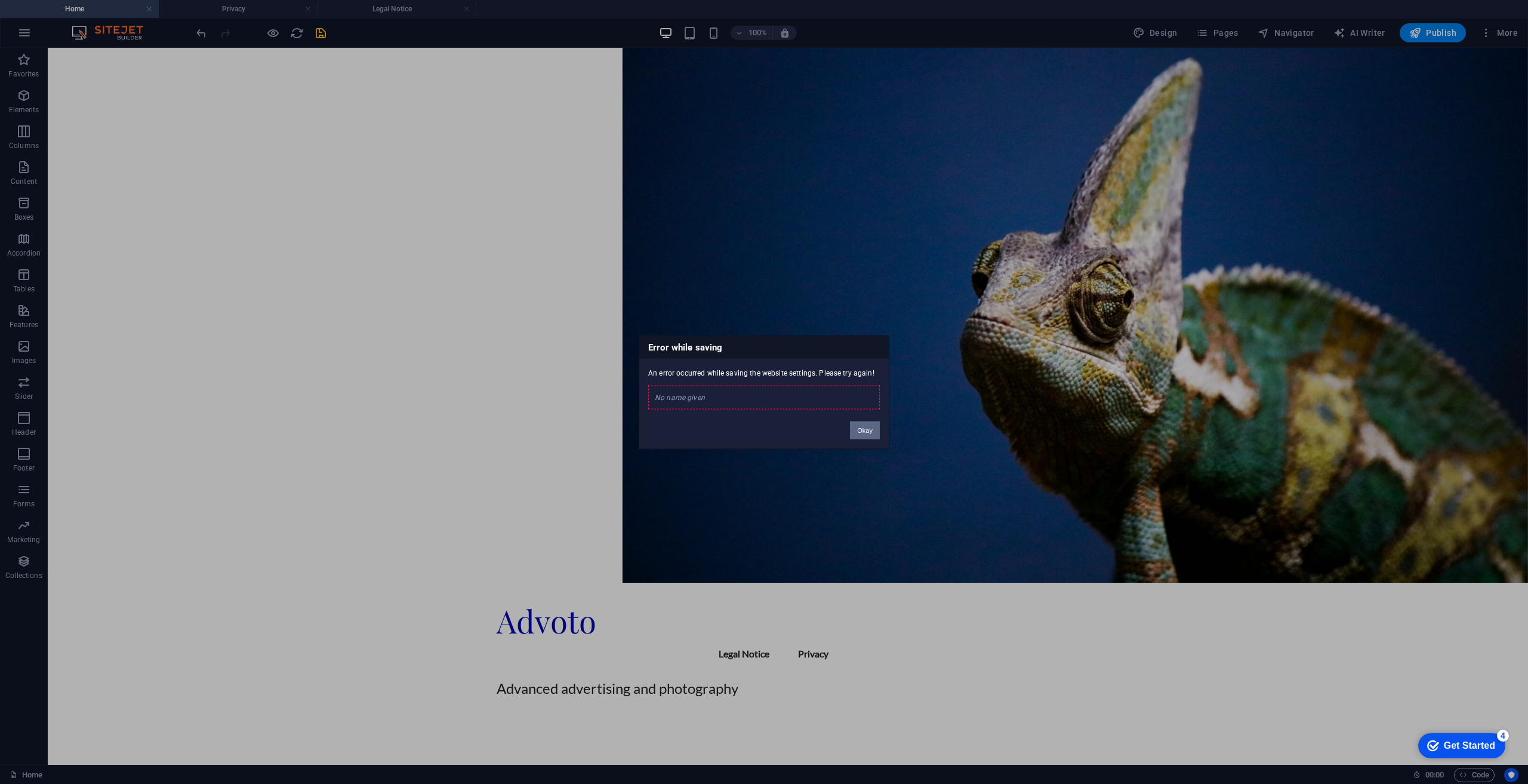
click at [866, 428] on button "Okay" at bounding box center [865, 430] width 30 height 18
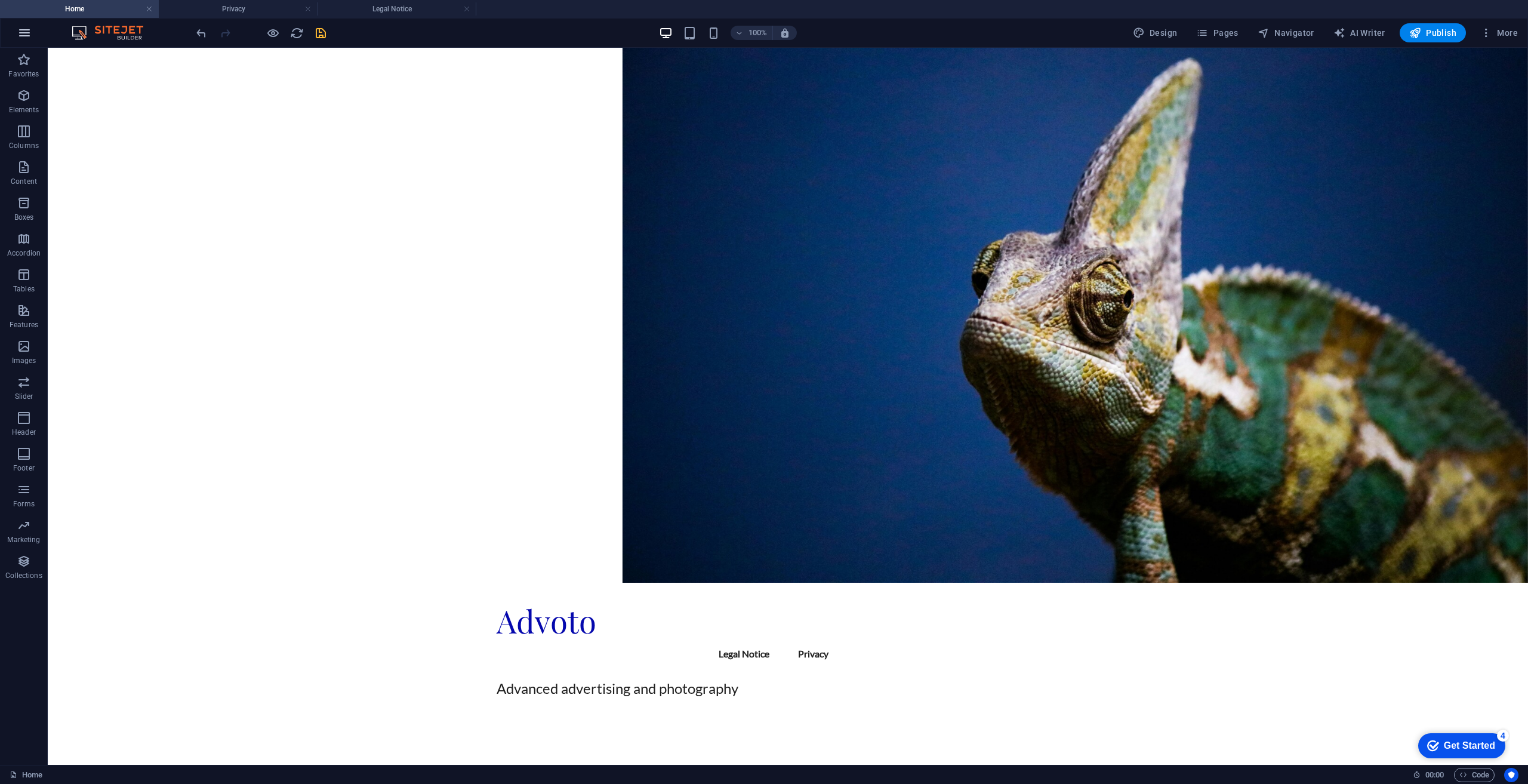
click at [22, 32] on icon "button" at bounding box center [25, 33] width 14 height 14
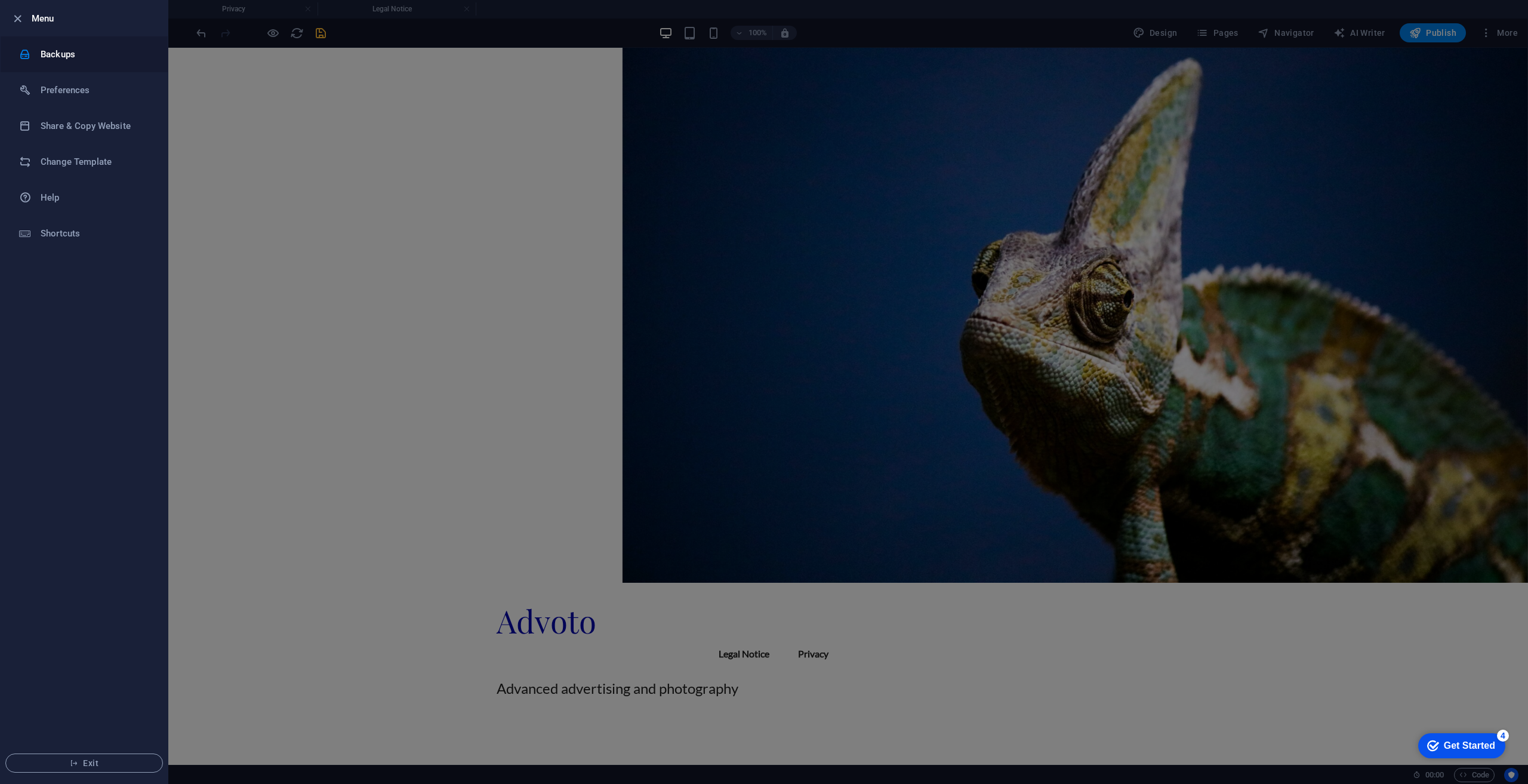
click at [64, 54] on h6 "Backups" at bounding box center [96, 54] width 110 height 14
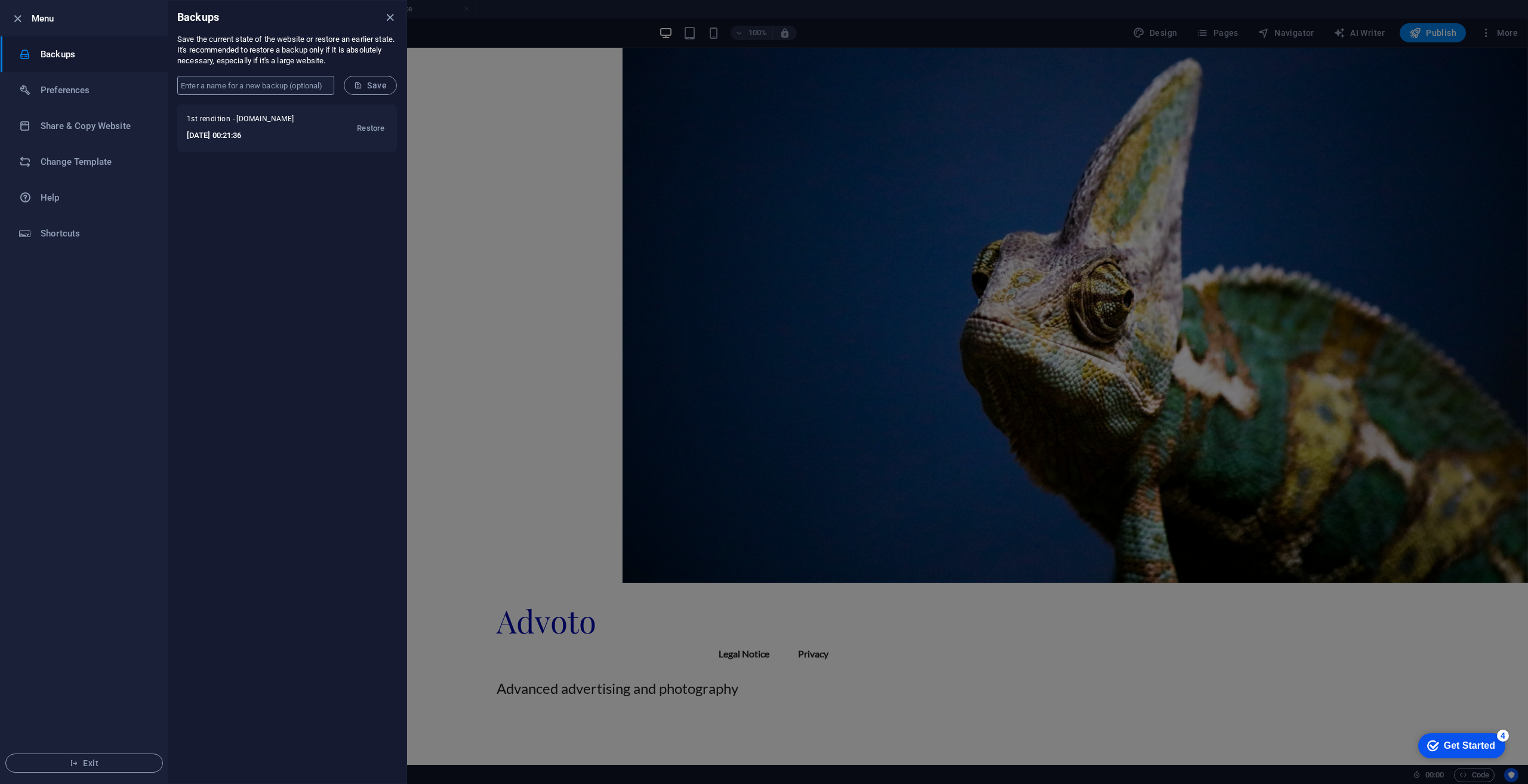
click at [244, 79] on input "text" at bounding box center [256, 85] width 157 height 19
type input "backup 2"
click at [377, 87] on span "Save" at bounding box center [370, 85] width 33 height 10
click at [473, 142] on div at bounding box center [764, 392] width 1528 height 784
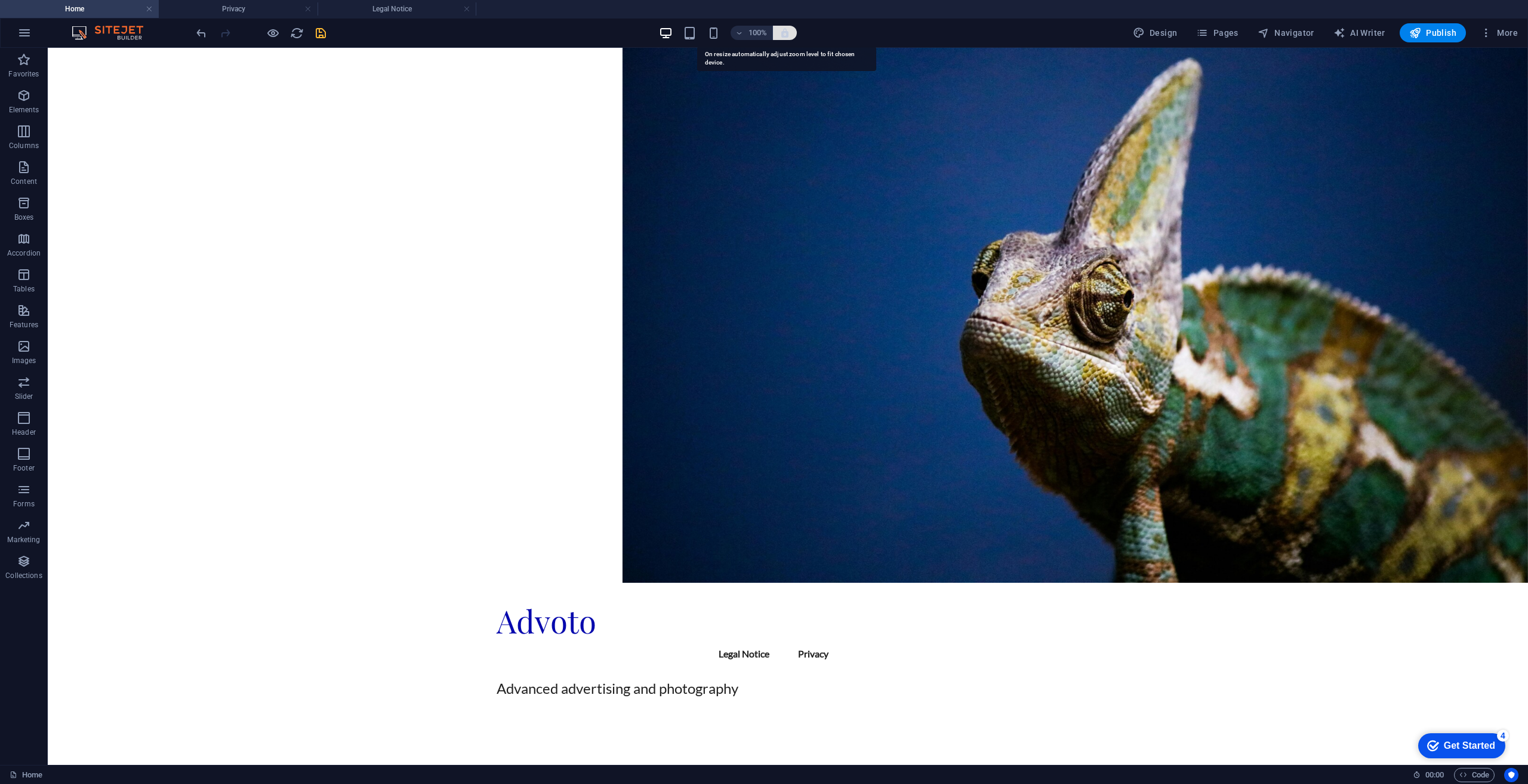
click at [783, 34] on icon "button" at bounding box center [785, 32] width 11 height 11
click at [1504, 30] on span "More" at bounding box center [1499, 32] width 38 height 12
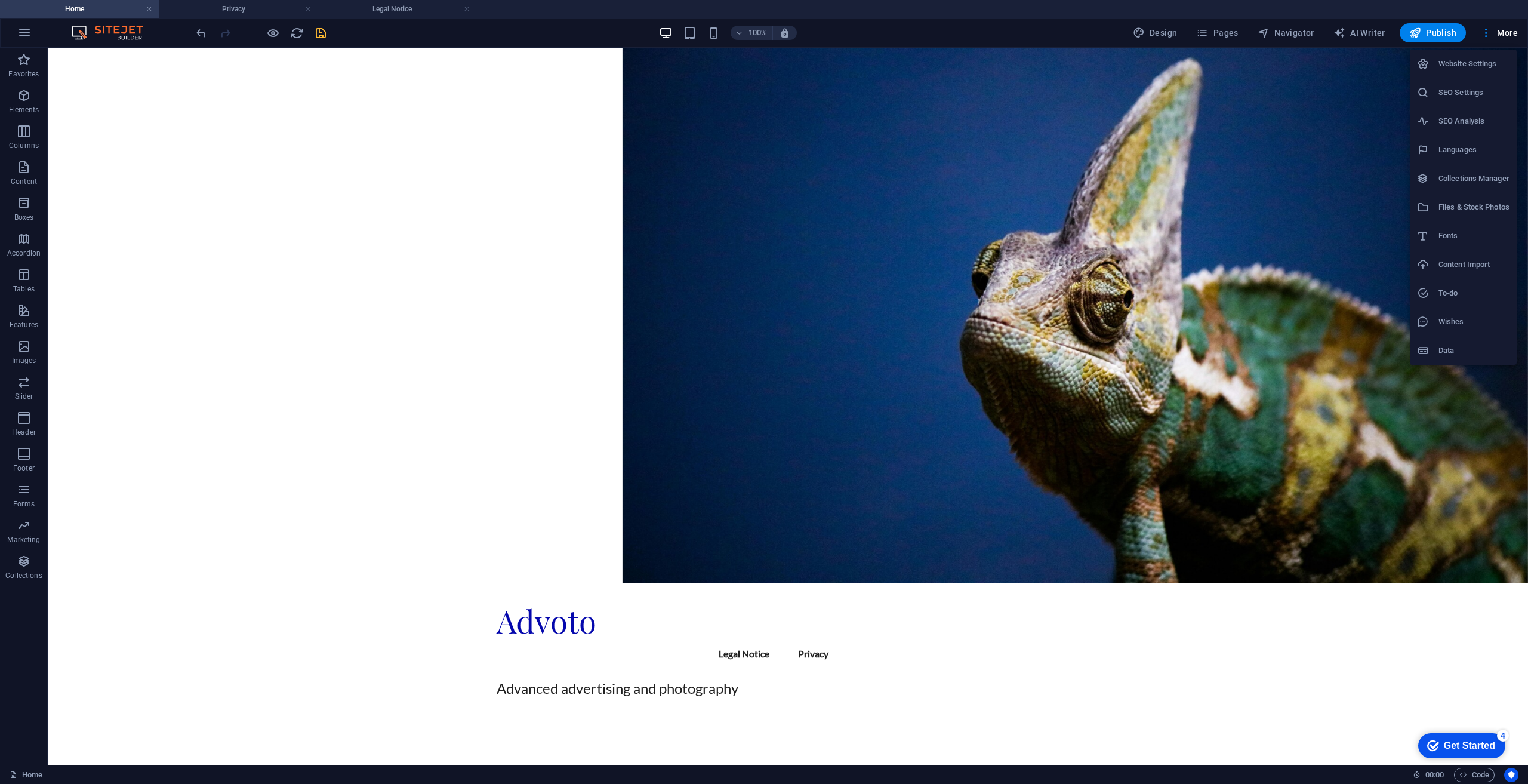
click at [1470, 65] on h6 "Website Settings" at bounding box center [1474, 64] width 71 height 14
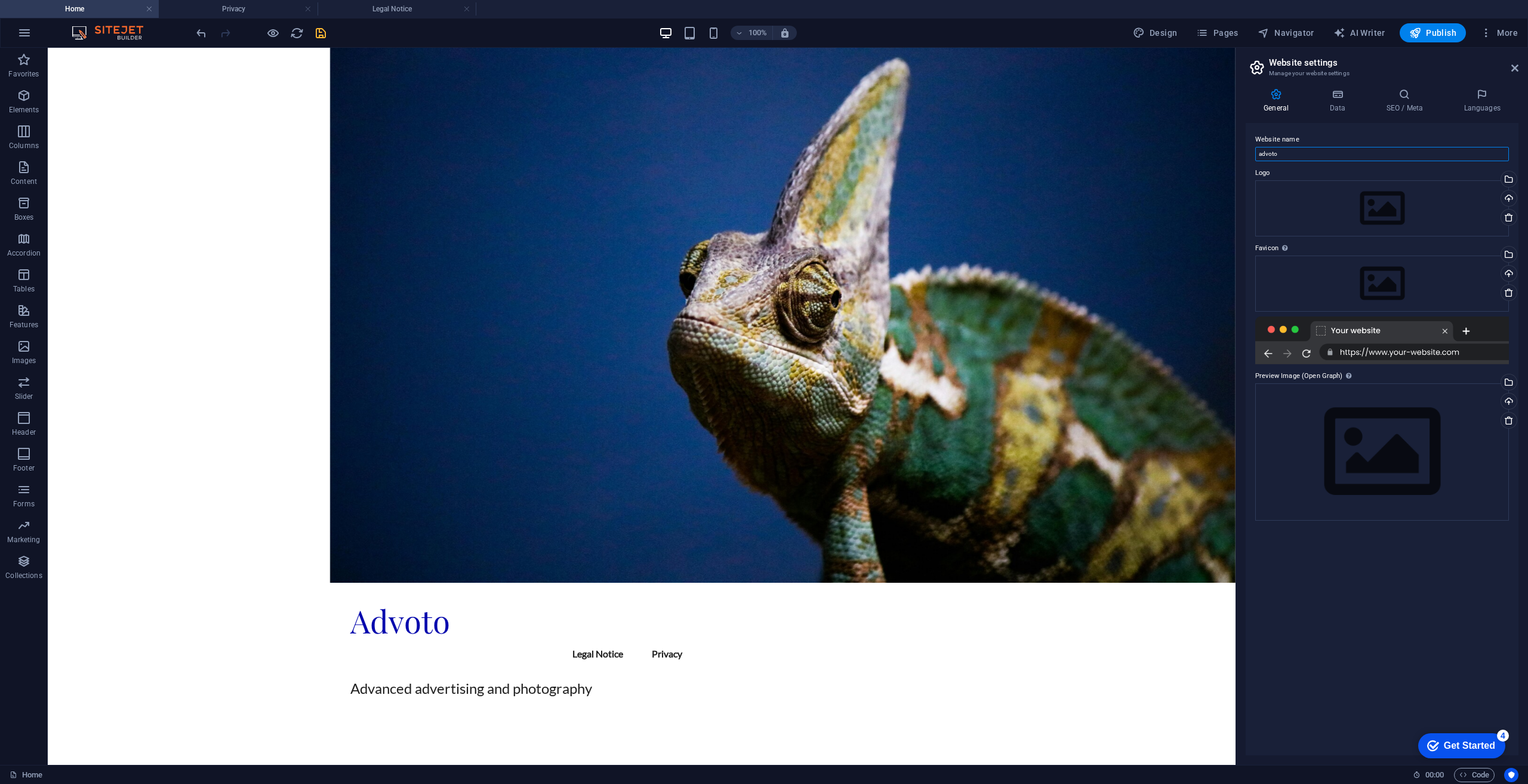
click at [1337, 154] on input "advoto" at bounding box center [1382, 154] width 254 height 14
click at [1389, 335] on div at bounding box center [1382, 340] width 254 height 48
click at [1293, 153] on input "advoto" at bounding box center [1382, 154] width 254 height 14
type input "[DOMAIN_NAME]"
click at [1356, 193] on div "Drag files here, click to choose files or select files from Files or our free s…" at bounding box center [1382, 208] width 254 height 56
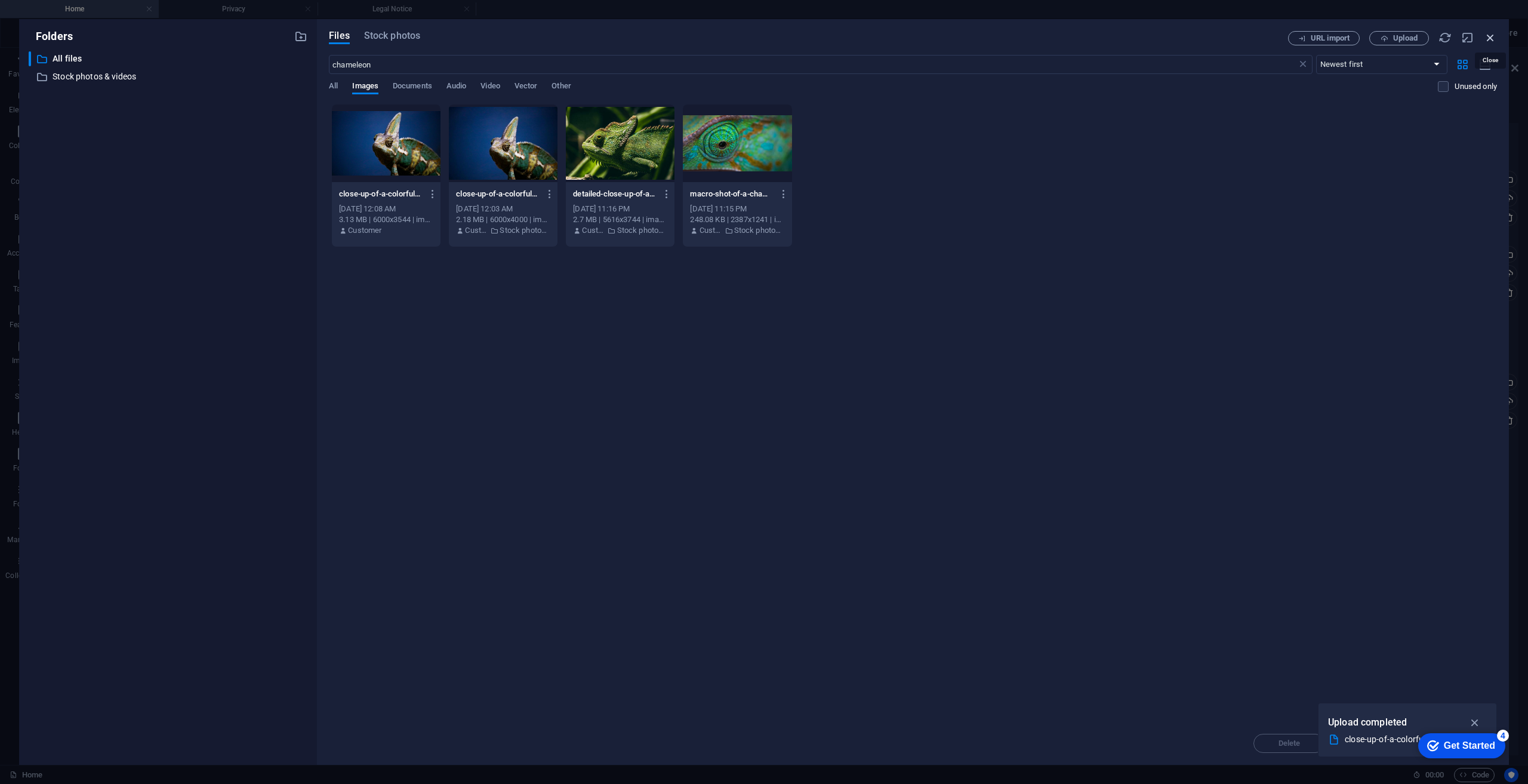
click at [1486, 34] on icon "button" at bounding box center [1490, 38] width 13 height 13
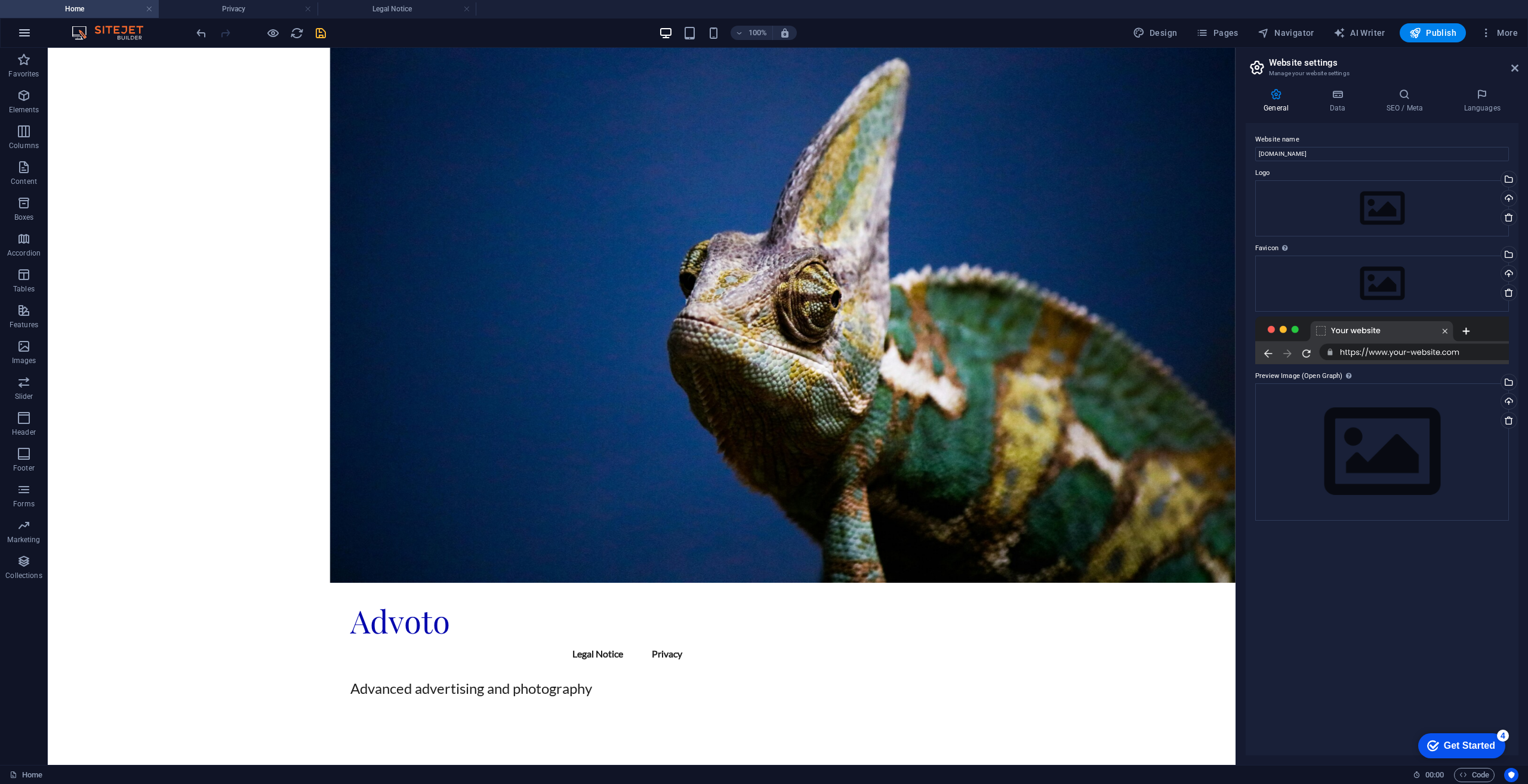
click at [27, 34] on icon "button" at bounding box center [25, 33] width 14 height 14
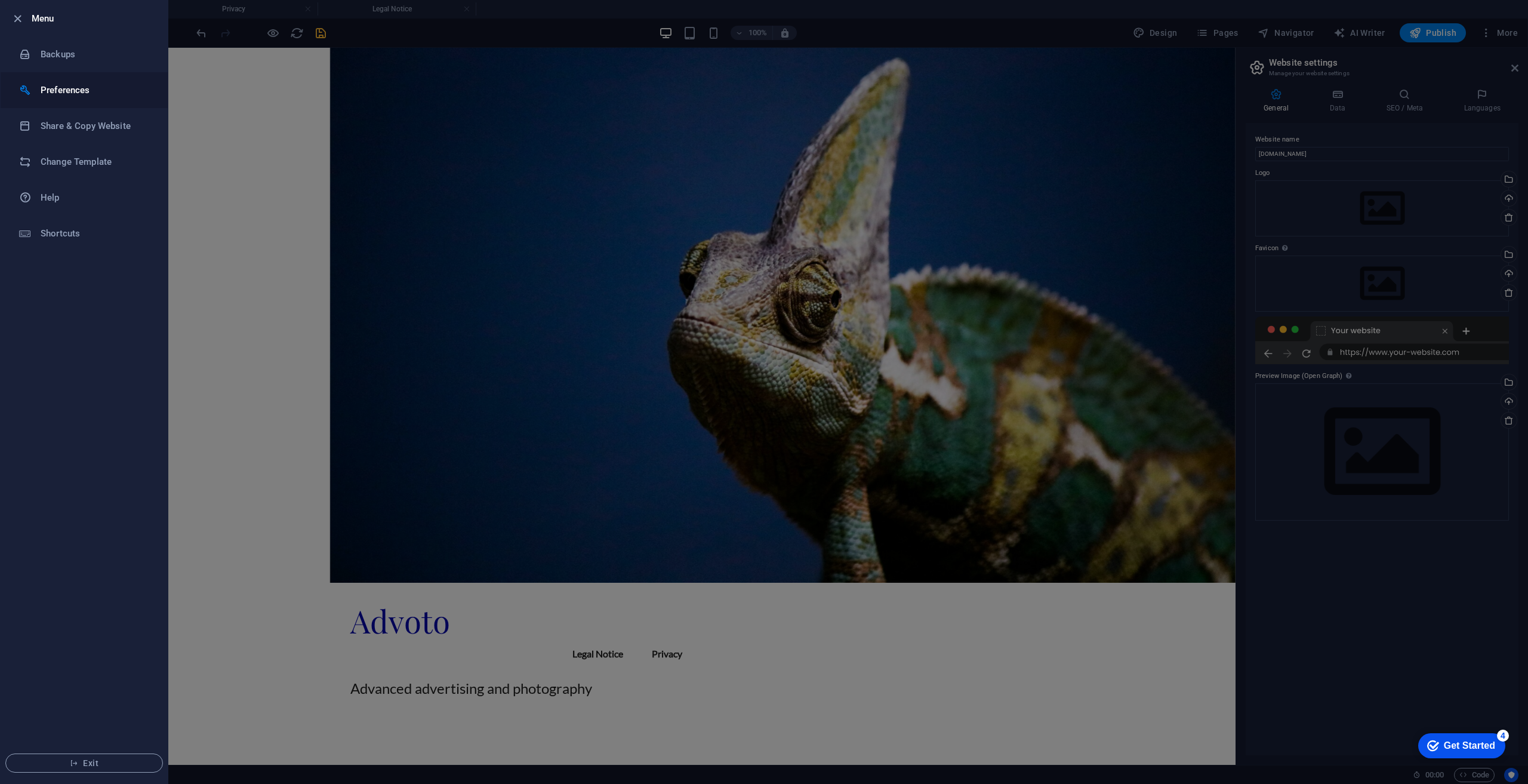
click at [71, 99] on li "Preferences" at bounding box center [84, 89] width 167 height 36
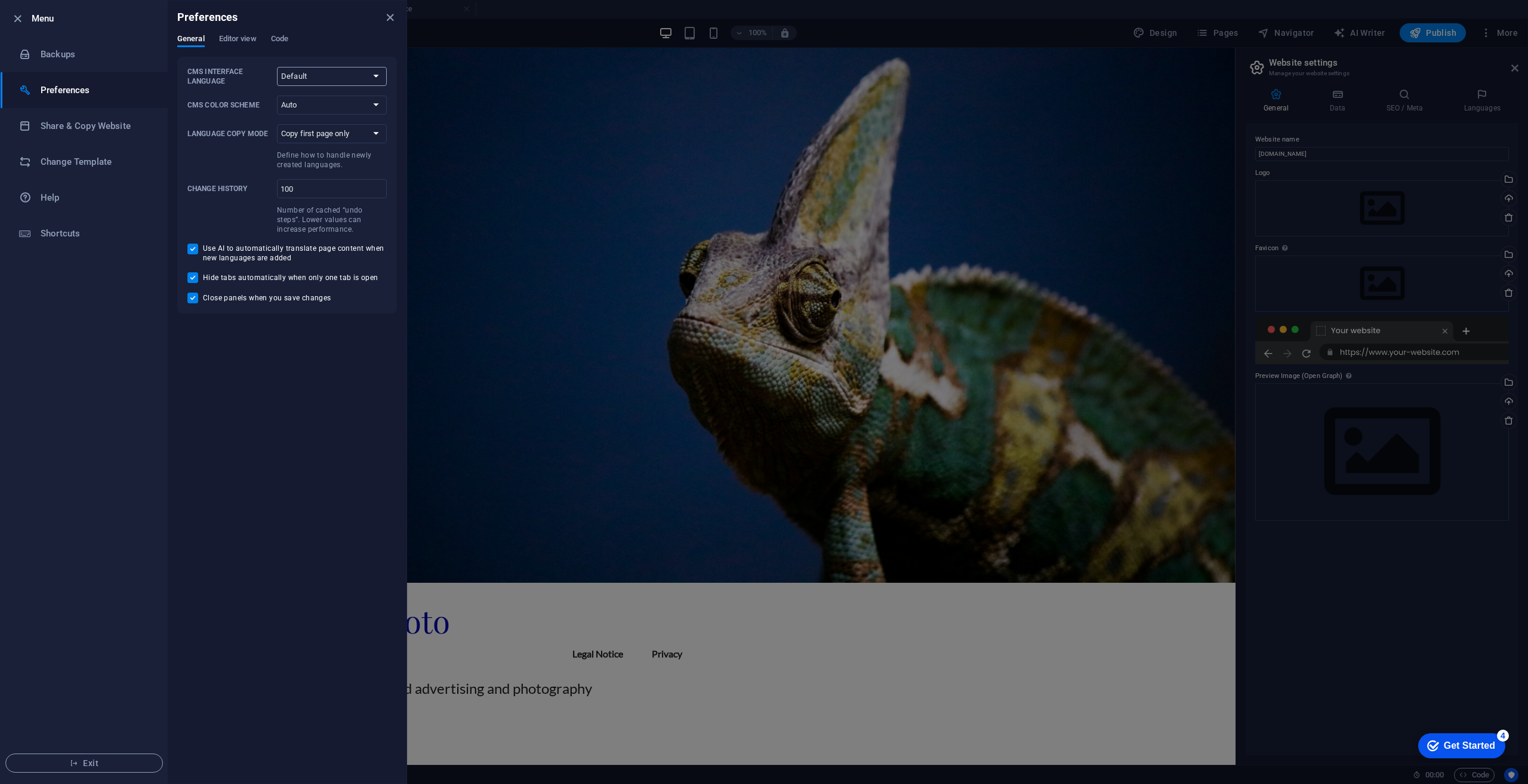
click at [346, 75] on select "Default Deutsch English Español Français Magyar Italiano Nederlands Polski Port…" at bounding box center [331, 76] width 110 height 19
click at [230, 34] on div "Preferences" at bounding box center [287, 18] width 239 height 34
click at [237, 36] on span "Editor view" at bounding box center [238, 40] width 38 height 17
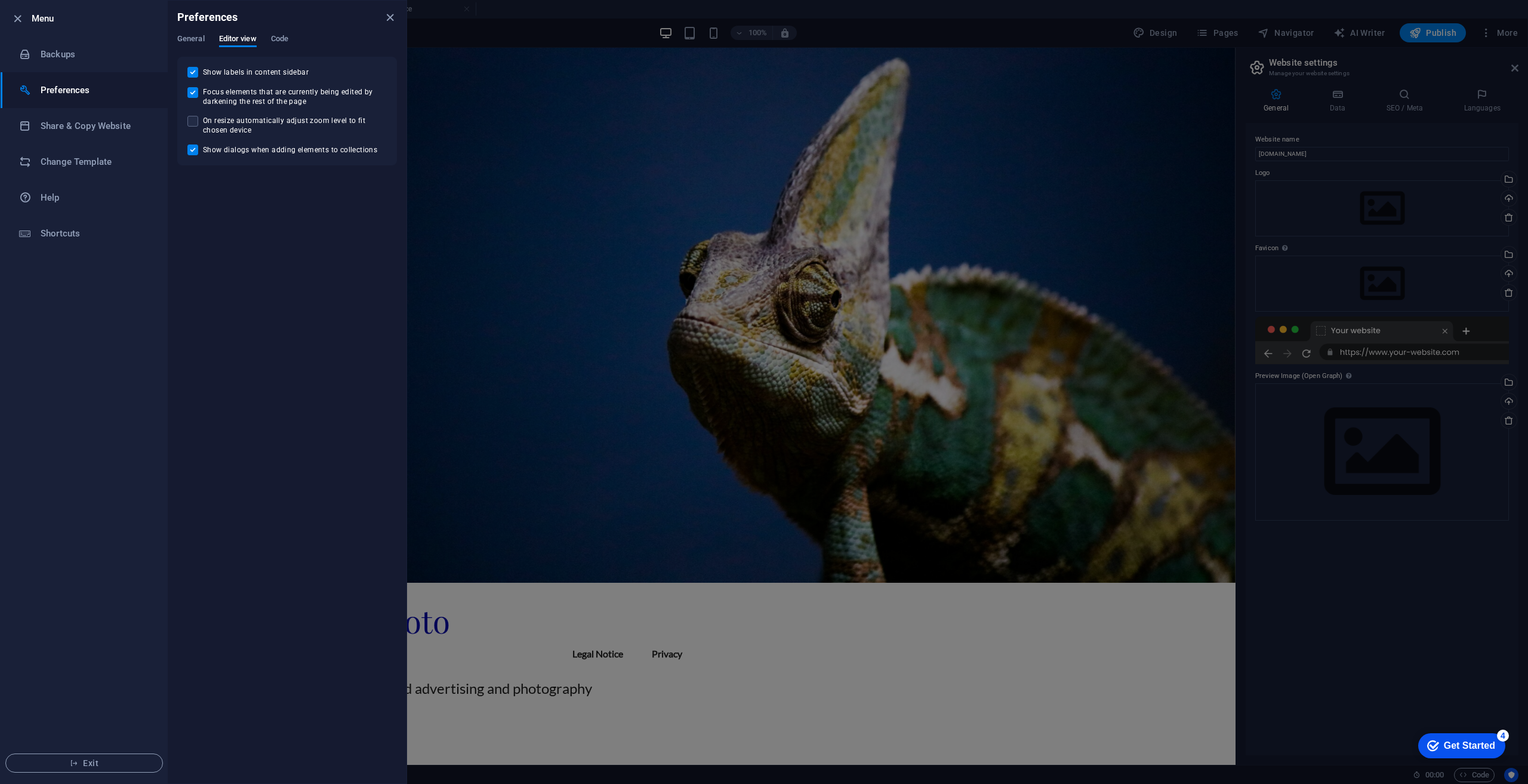
click at [225, 122] on span "On resize automatically adjust zoom level to fit chosen device" at bounding box center [294, 125] width 184 height 19
click at [203, 122] on input "On resize automatically adjust zoom level to fit chosen device" at bounding box center [195, 121] width 16 height 11
checkbox input "true"
click at [284, 36] on span "Code" at bounding box center [280, 40] width 18 height 17
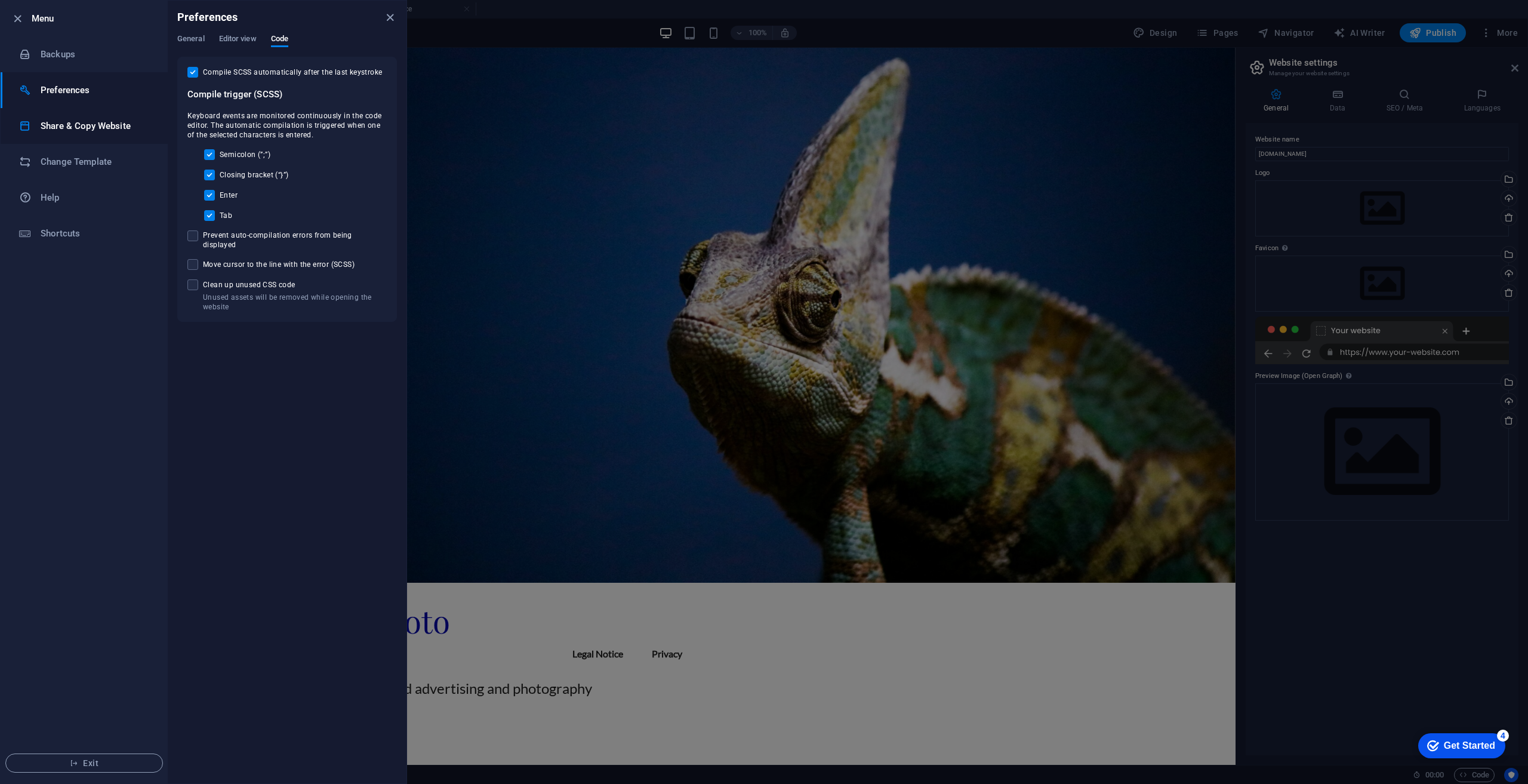
click at [74, 121] on h6 "Share & Copy Website" at bounding box center [96, 126] width 110 height 14
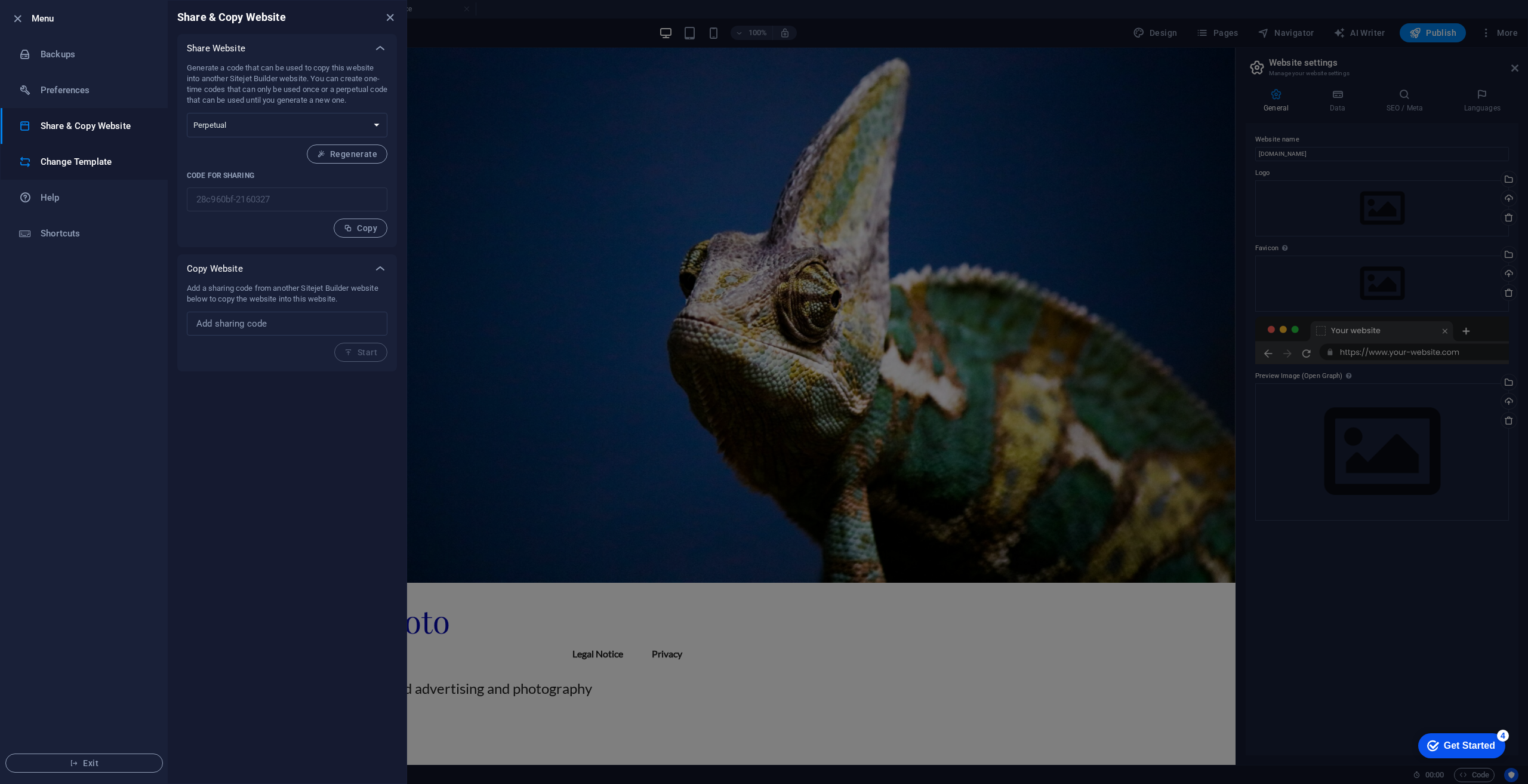
click at [100, 161] on h6 "Change Template" at bounding box center [96, 161] width 110 height 14
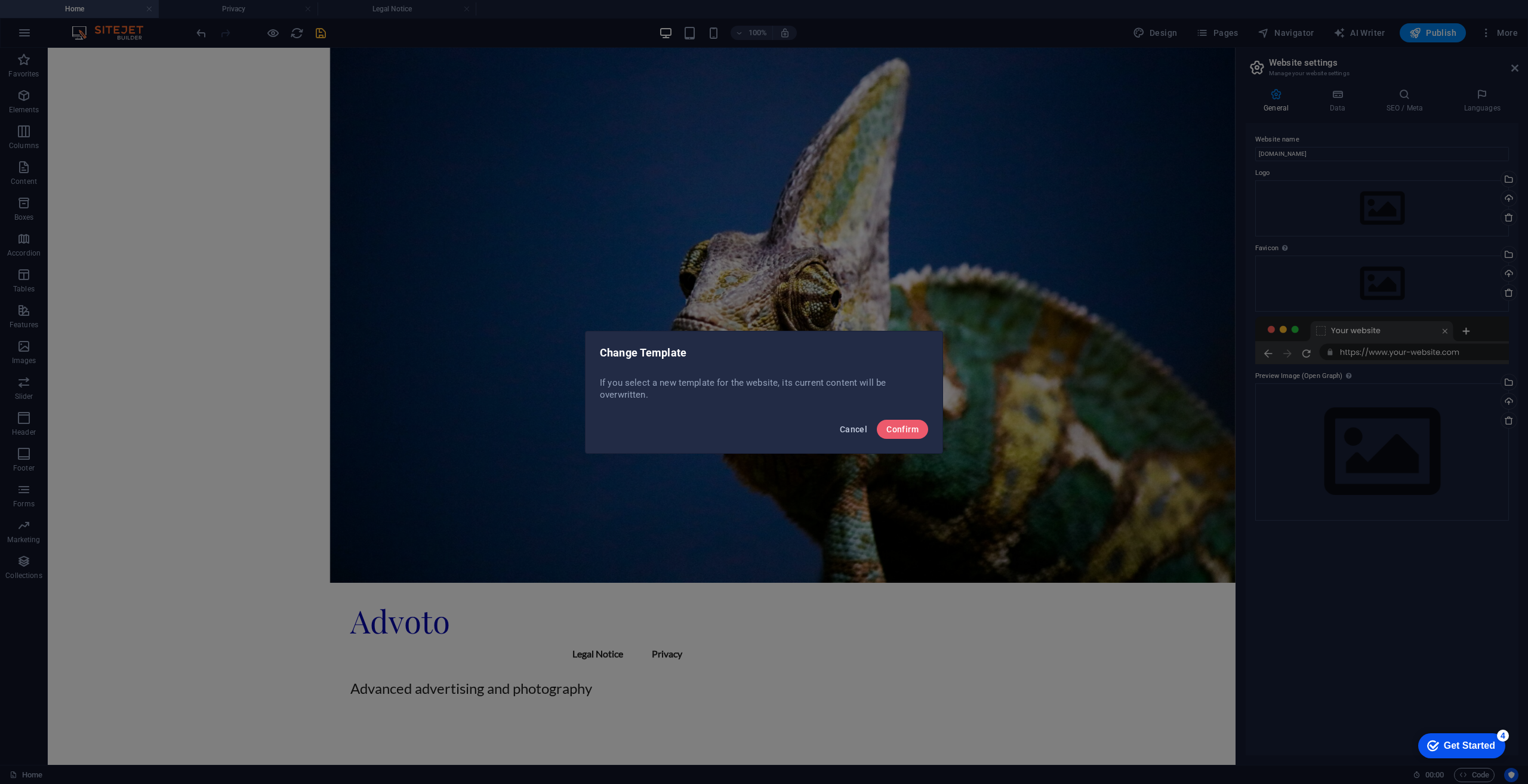
click at [853, 431] on span "Cancel" at bounding box center [854, 429] width 27 height 10
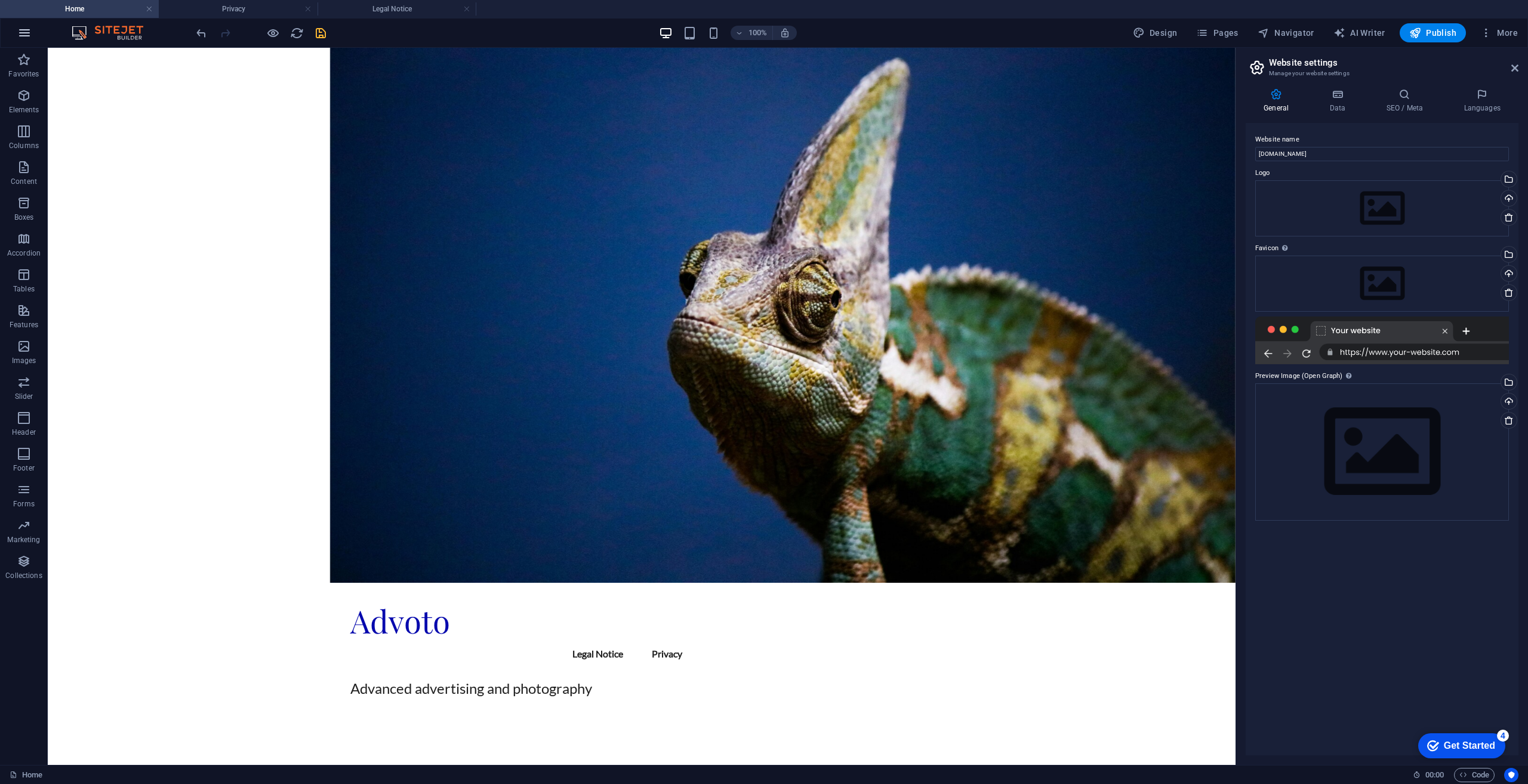
click at [23, 29] on icon "button" at bounding box center [25, 33] width 14 height 14
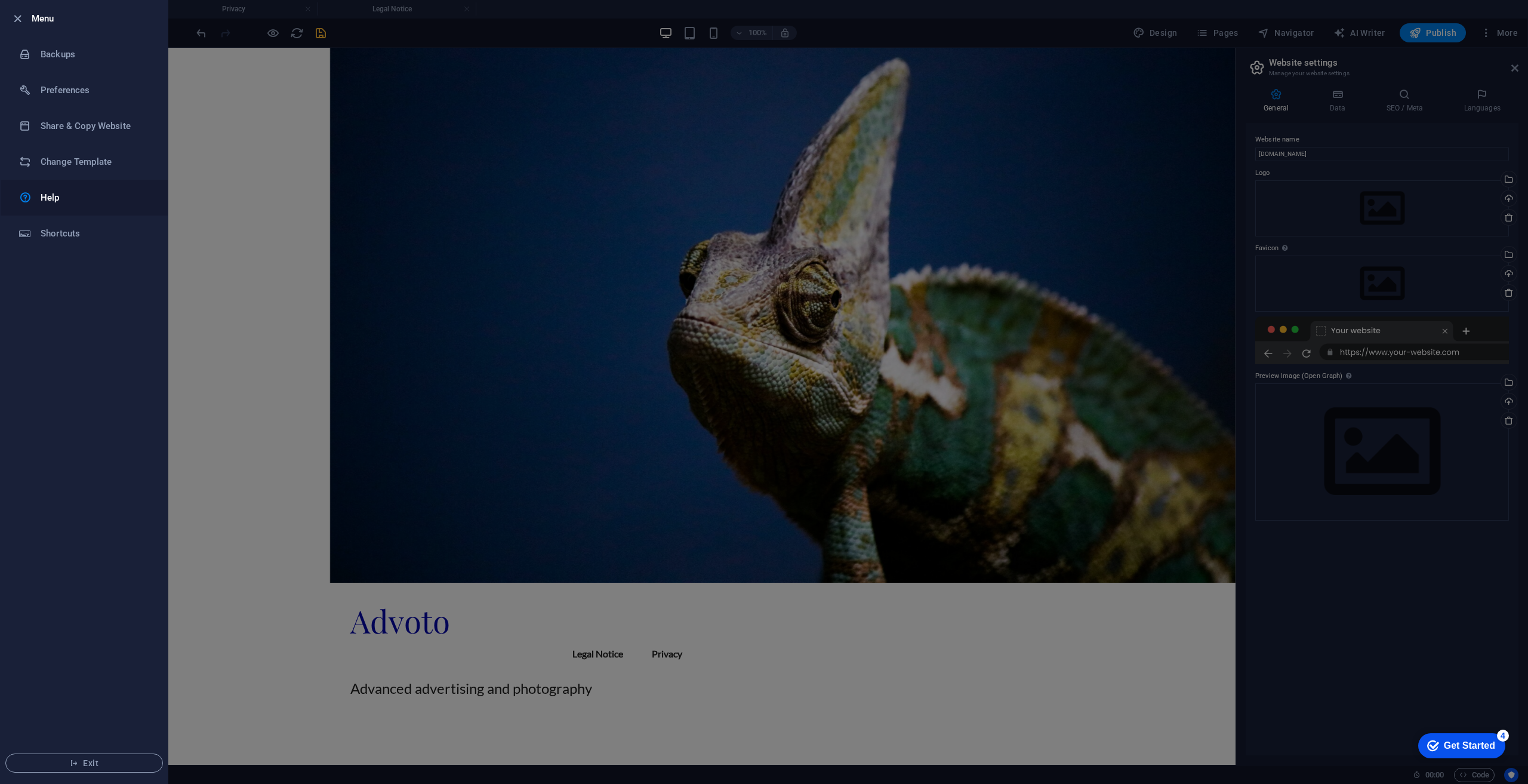
click at [45, 201] on h6 "Help" at bounding box center [96, 198] width 110 height 14
click at [1183, 118] on div at bounding box center [764, 392] width 1528 height 784
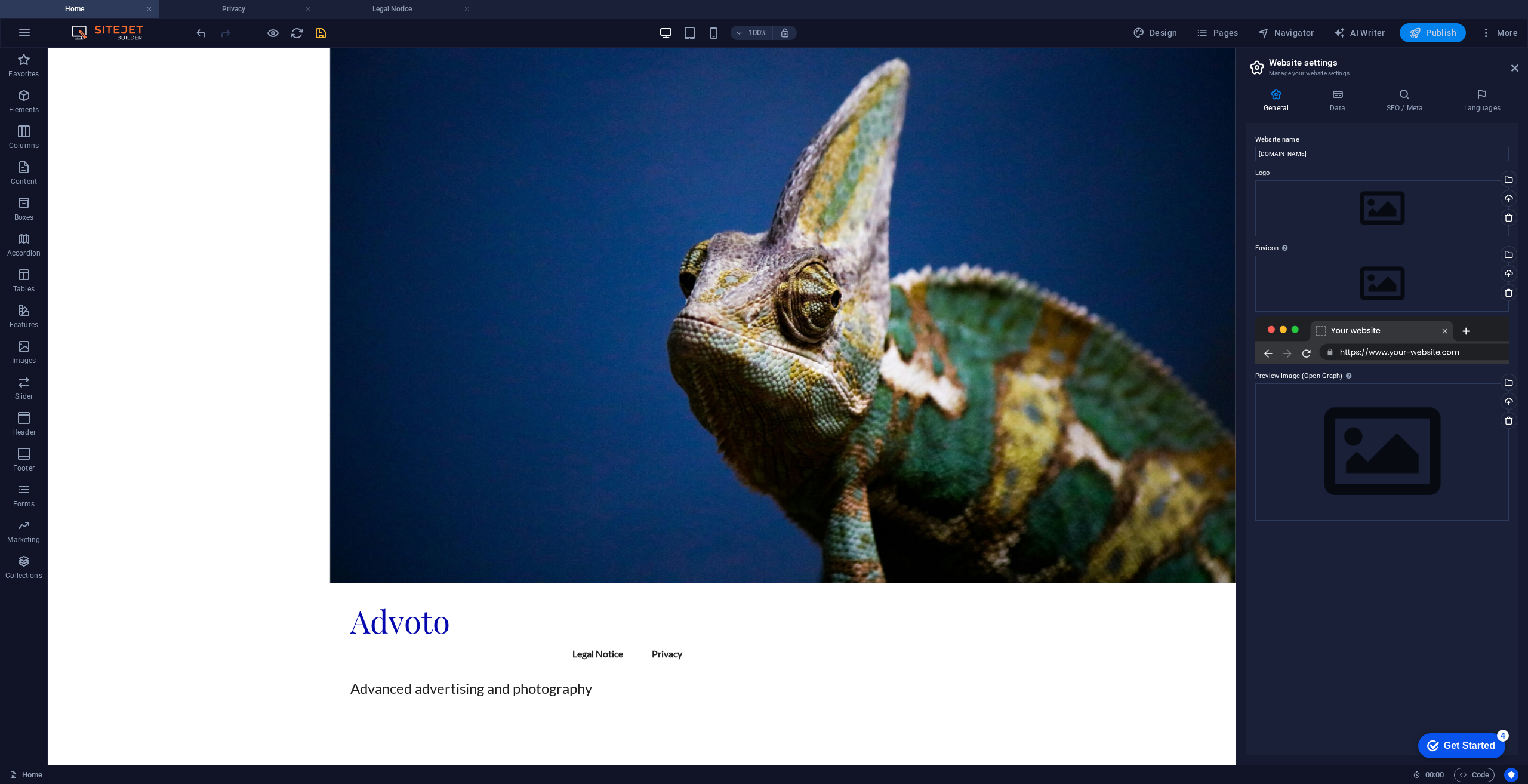
click at [1427, 41] on button "Publish" at bounding box center [1433, 32] width 66 height 19
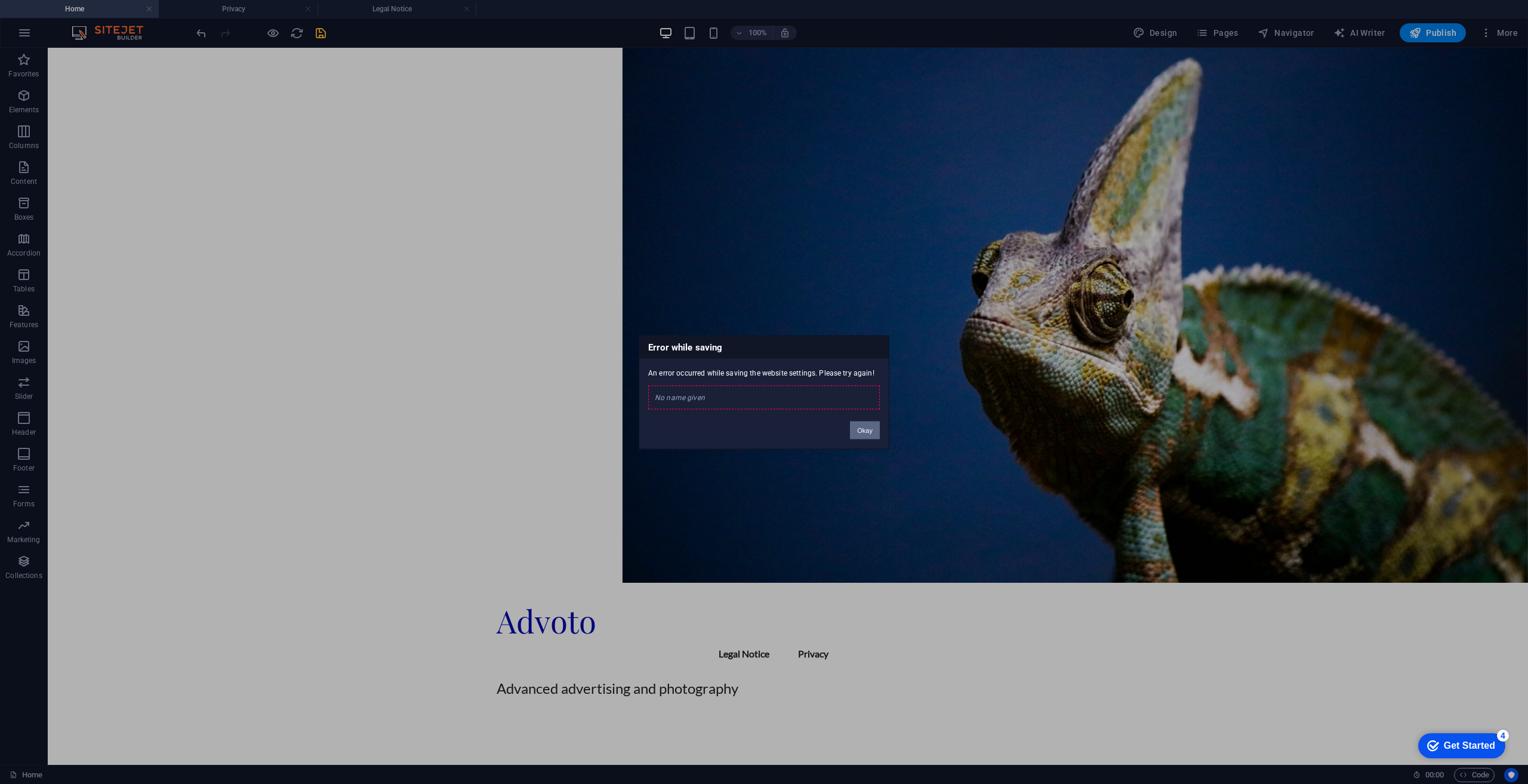
click at [870, 433] on button "Okay" at bounding box center [865, 430] width 30 height 18
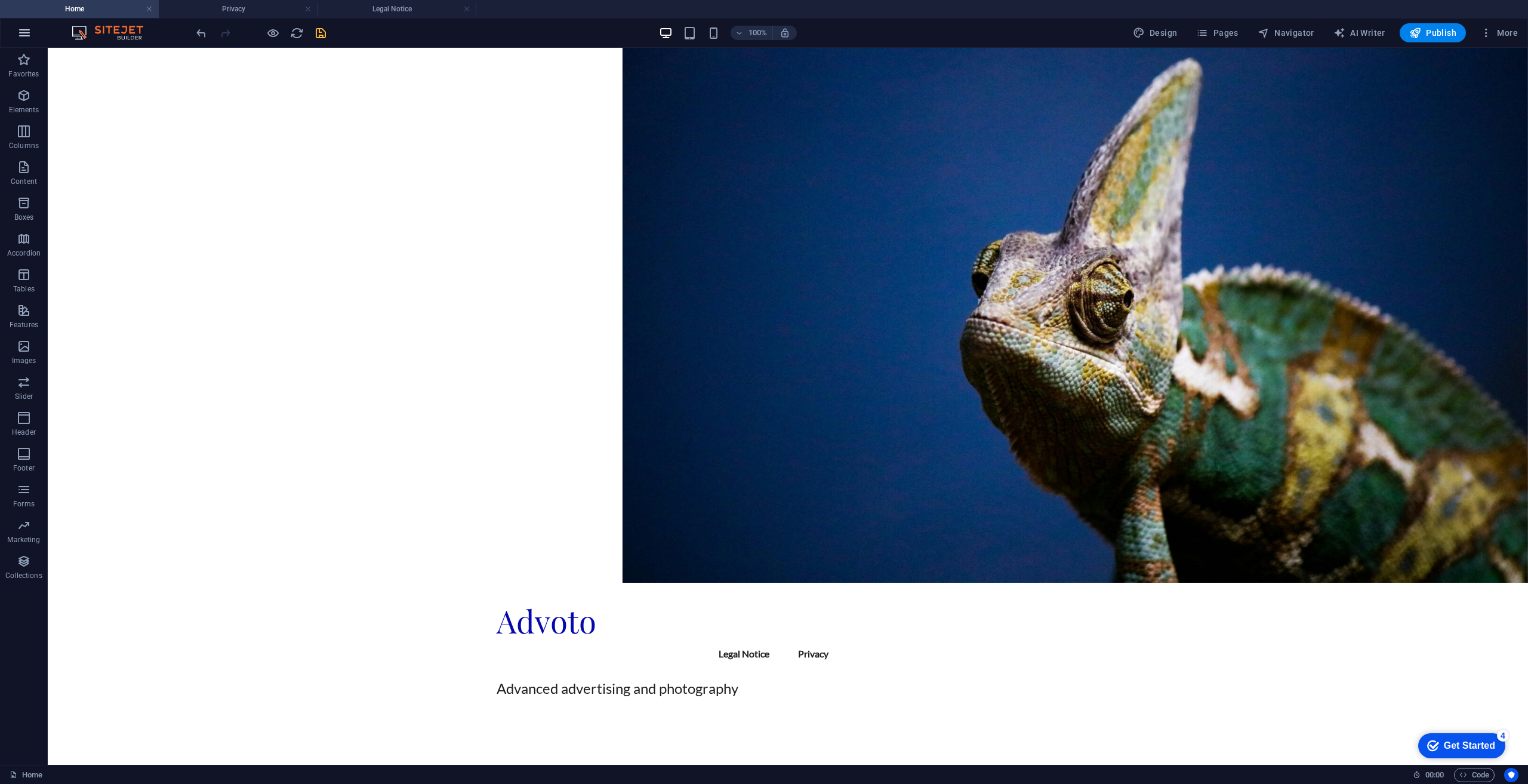
click at [34, 38] on button "button" at bounding box center [25, 33] width 29 height 29
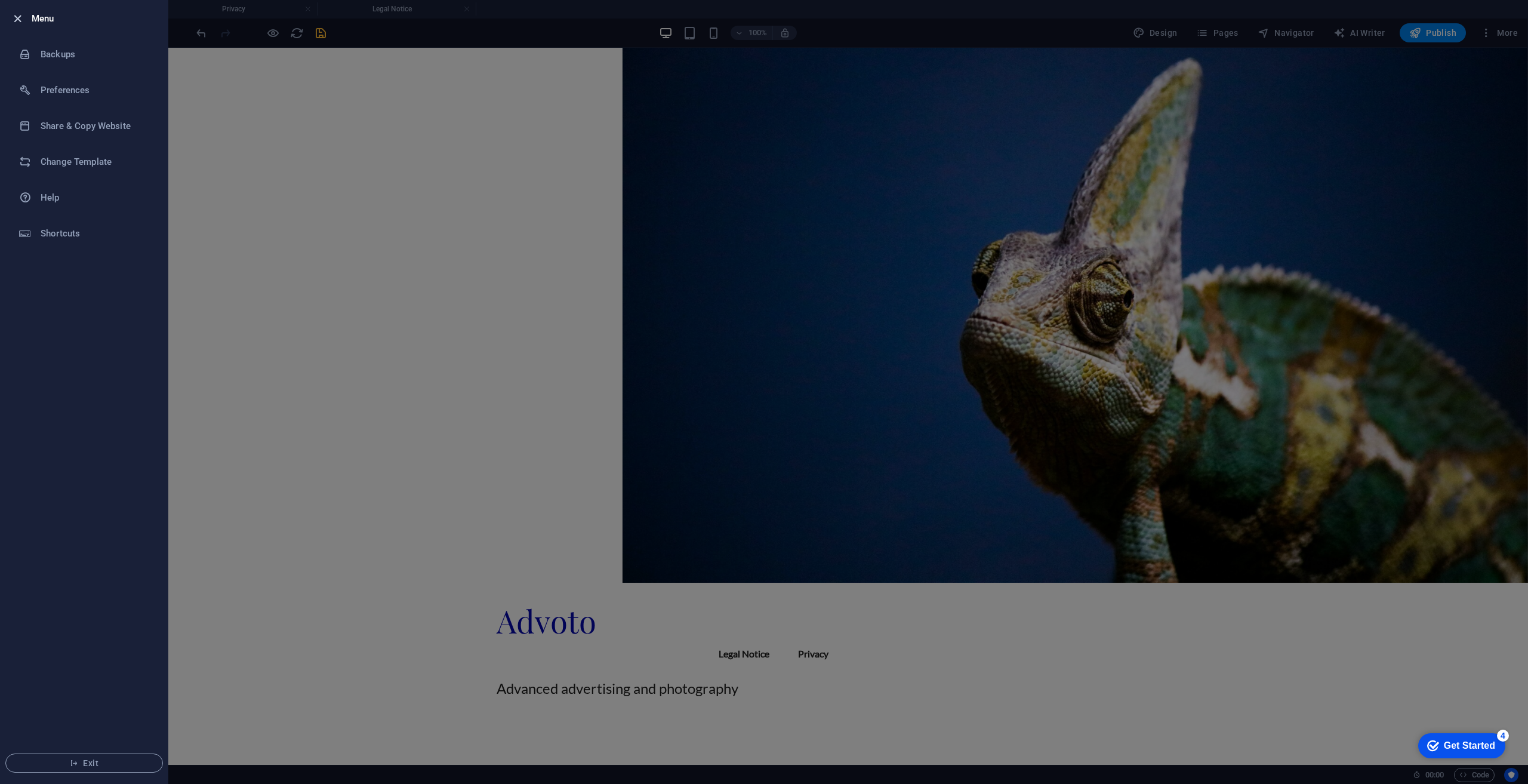
click at [18, 18] on icon "button" at bounding box center [18, 18] width 14 height 14
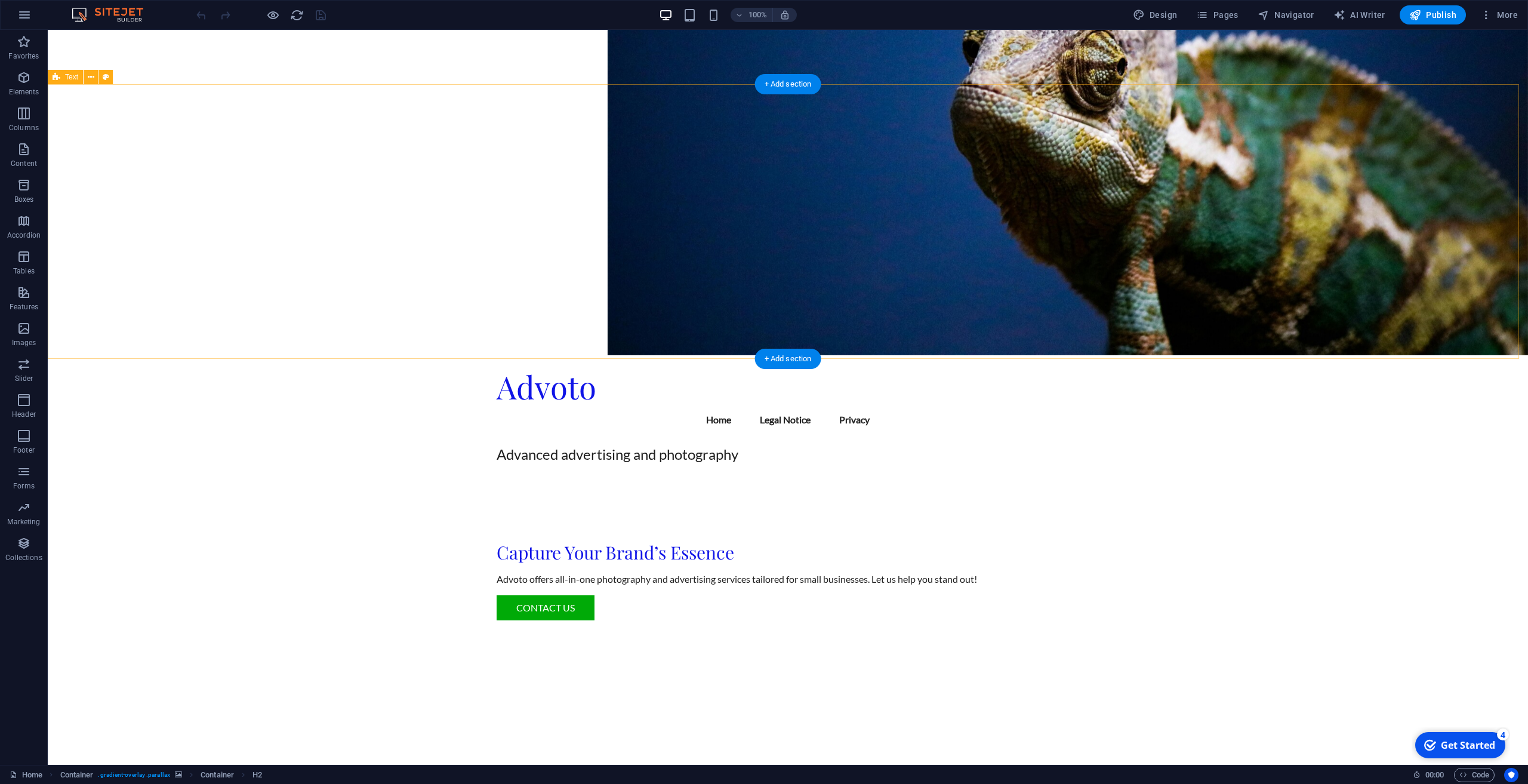
scroll to position [298, 0]
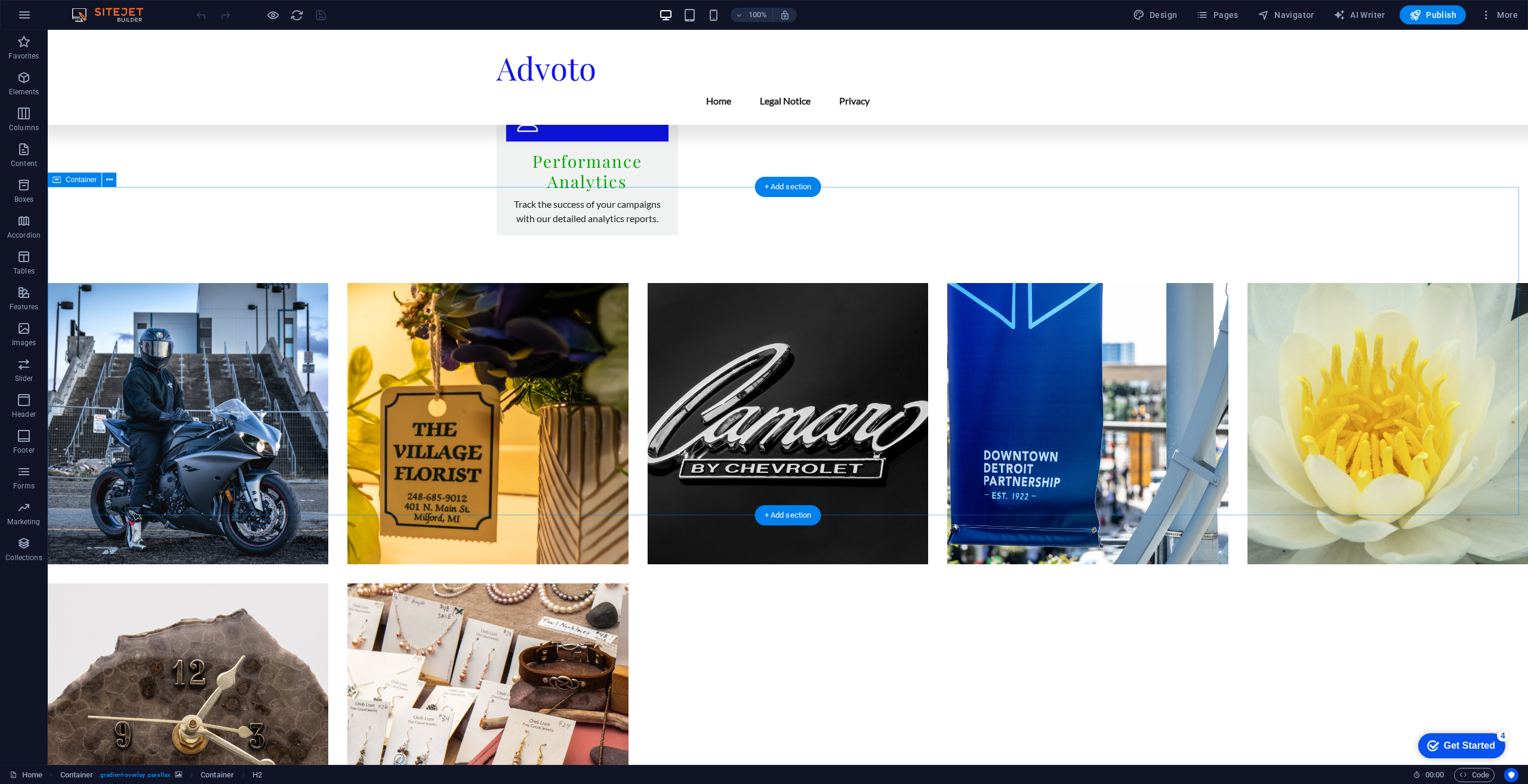
scroll to position [1947, 0]
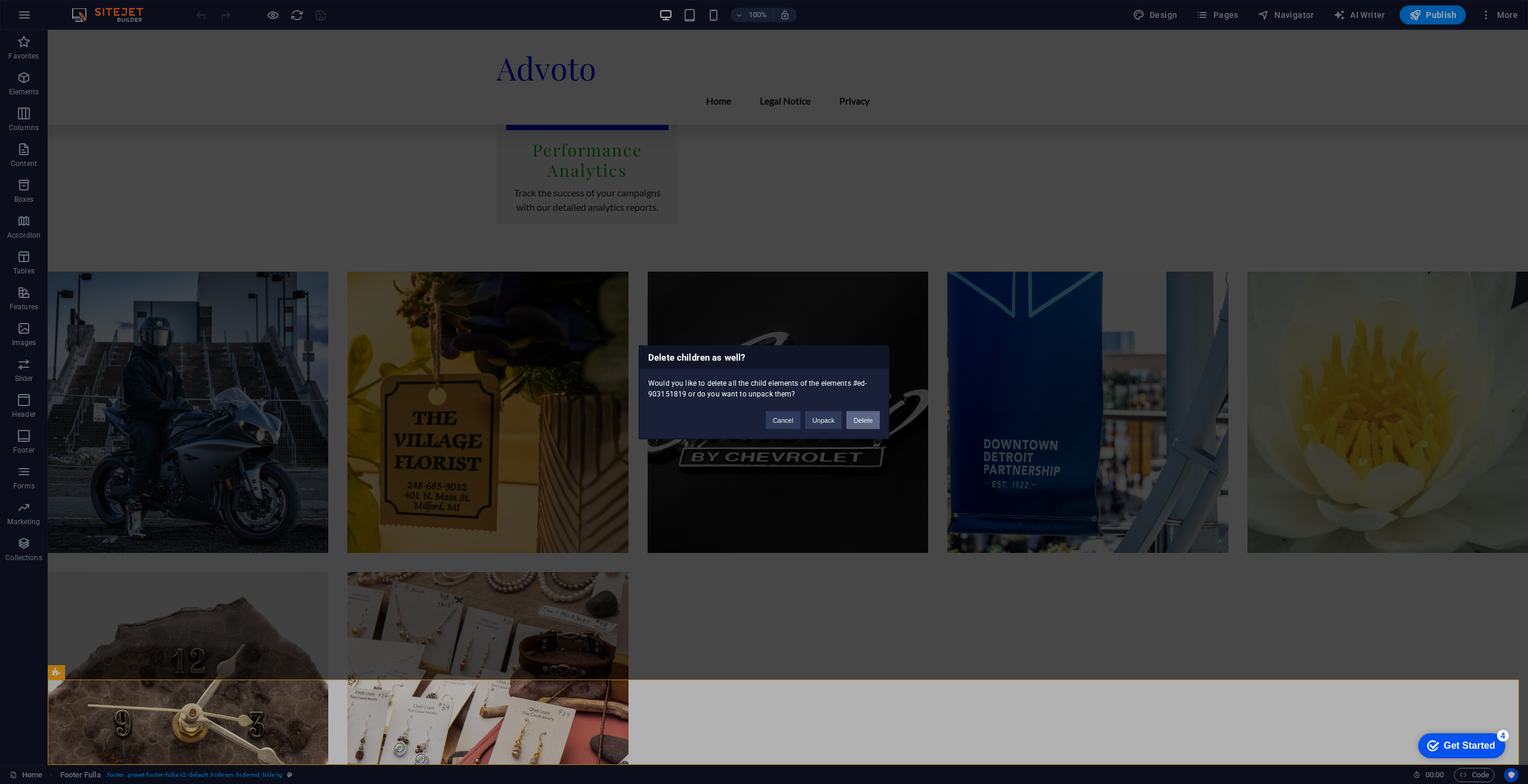
click at [874, 420] on button "Delete" at bounding box center [863, 420] width 34 height 18
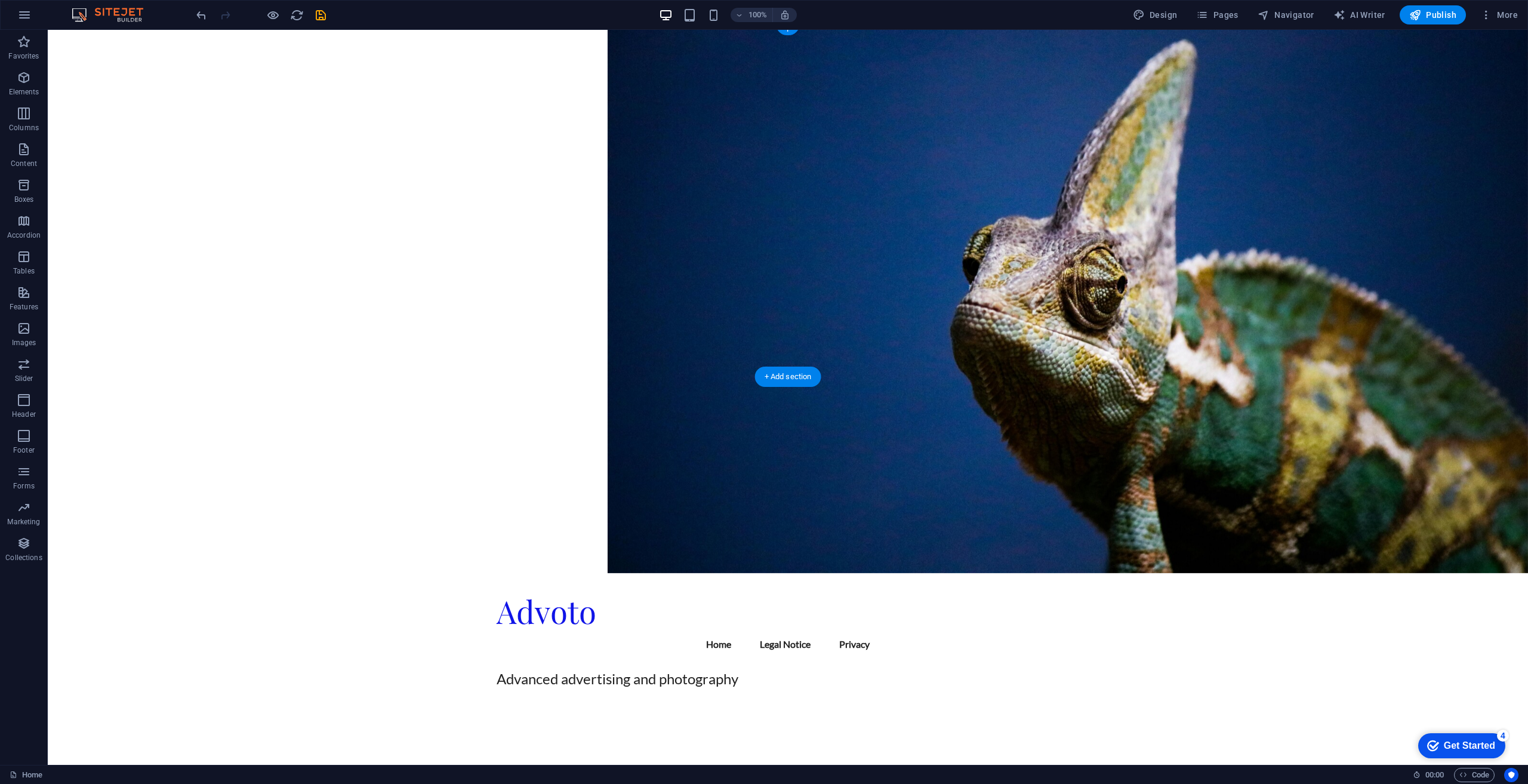
scroll to position [0, 0]
click at [682, 630] on nav "Home Legal Notice Privacy" at bounding box center [788, 645] width 582 height 29
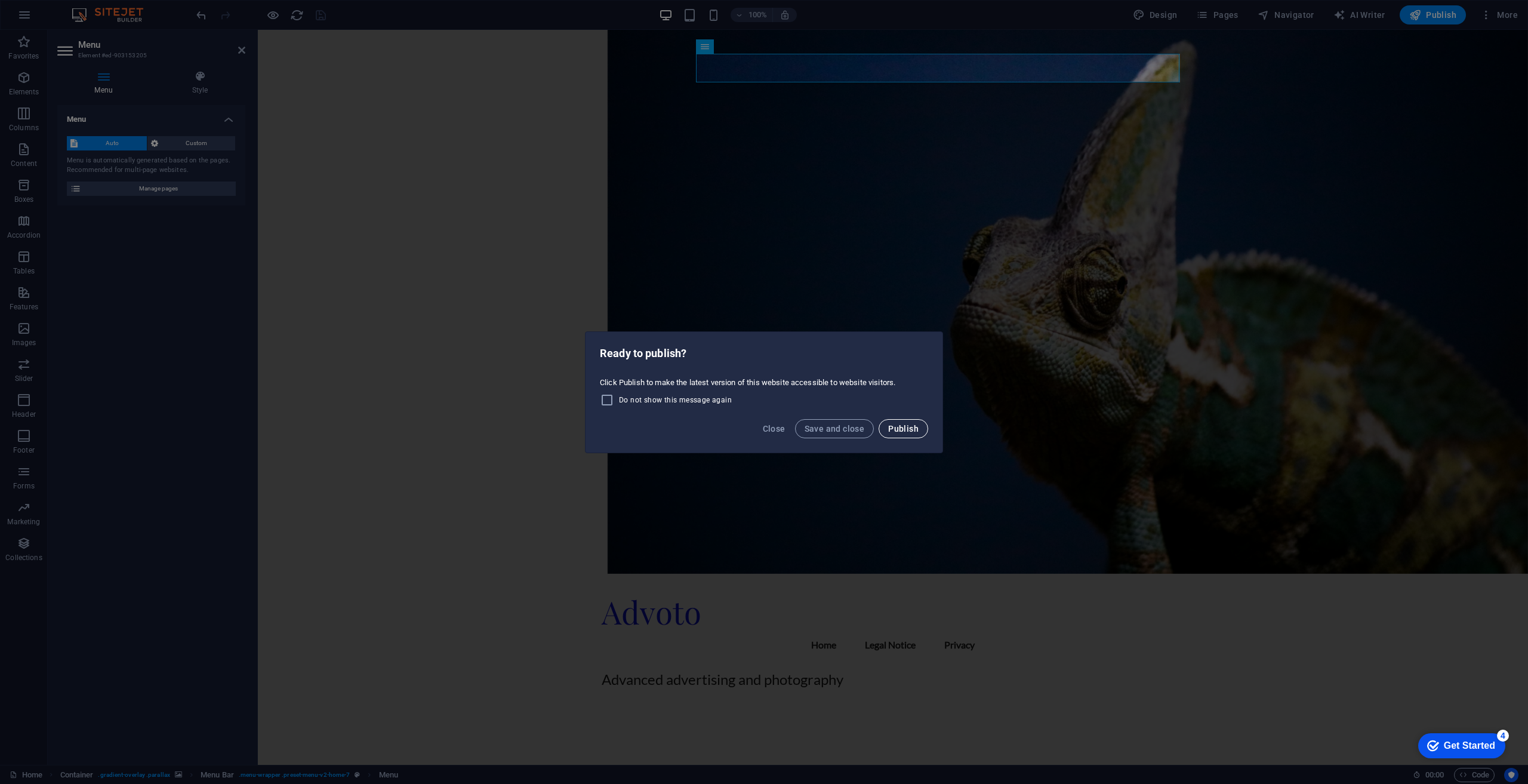
click at [903, 432] on span "Publish" at bounding box center [903, 429] width 30 height 10
